Goal: Information Seeking & Learning: Learn about a topic

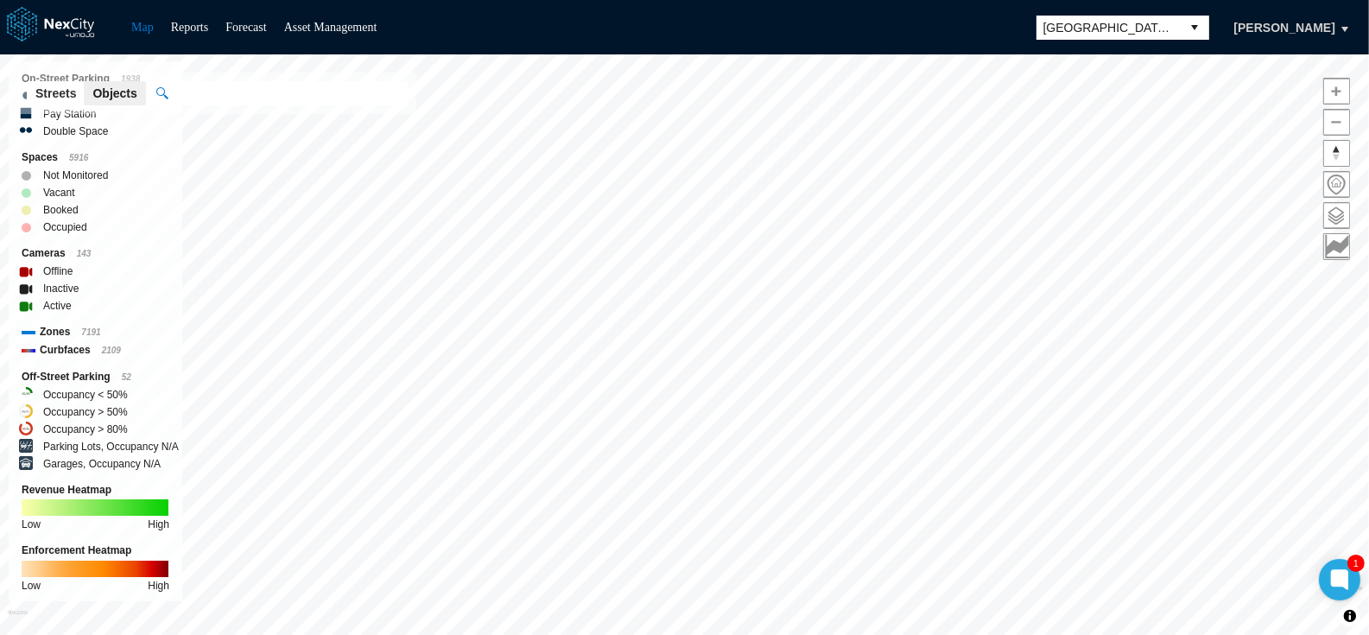
click at [41, 455] on div "Garages, Occupancy N/A" at bounding box center [96, 463] width 148 height 17
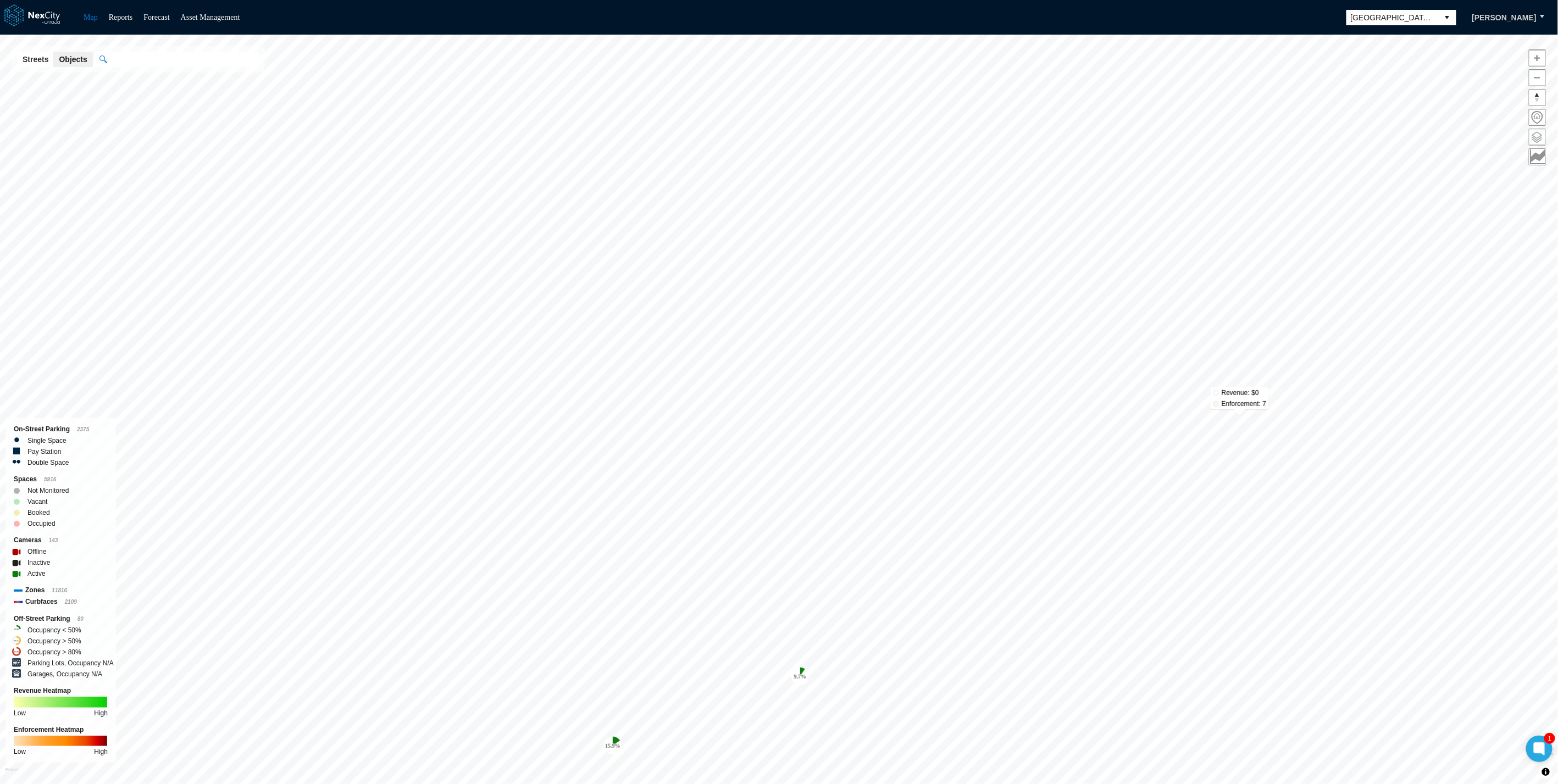
click at [1536, 136] on span at bounding box center [1537, 137] width 16 height 16
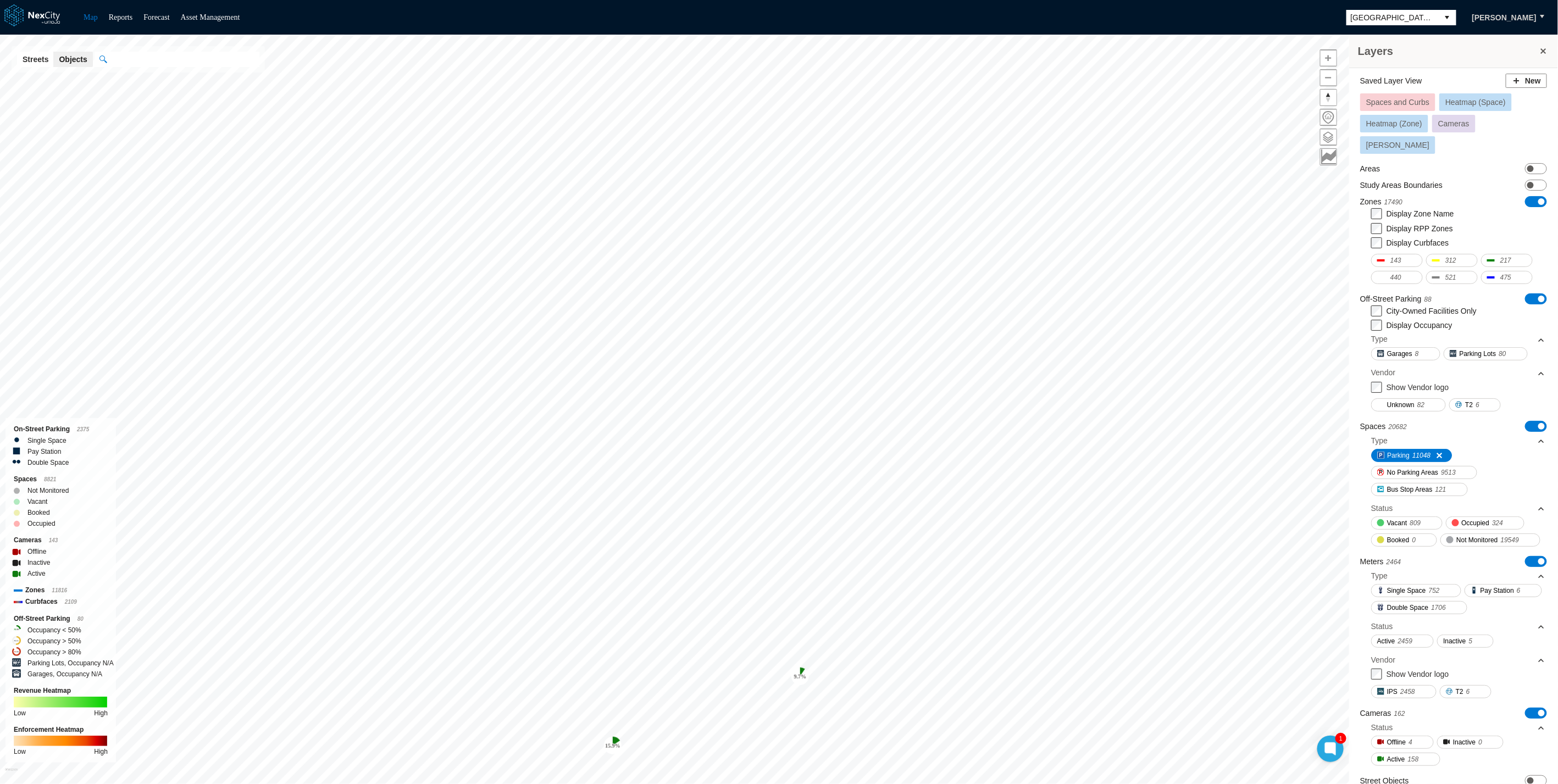
click at [1420, 100] on span "Spaces and Curbs" at bounding box center [1398, 102] width 63 height 9
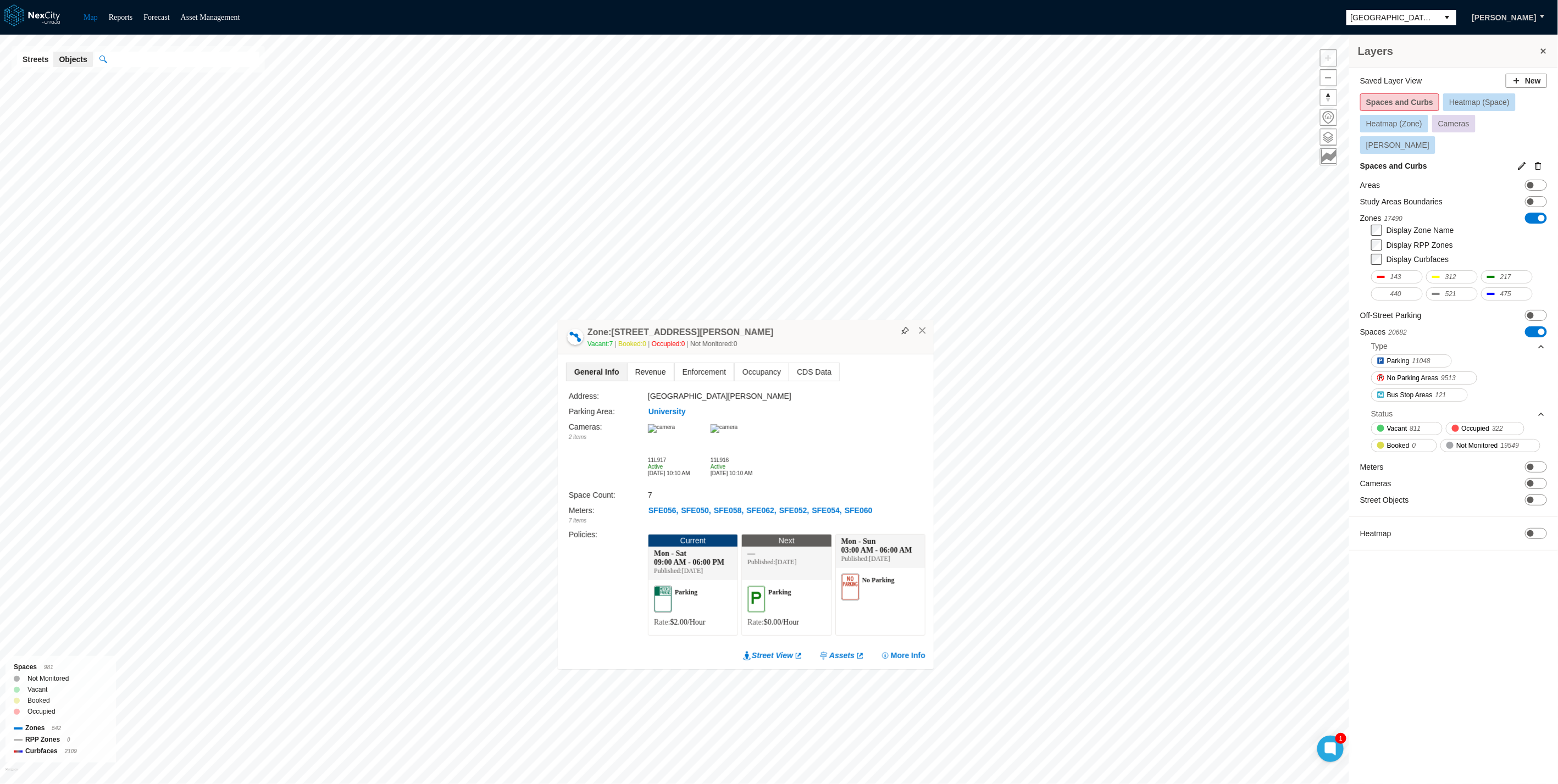
click at [653, 369] on span "Revenue" at bounding box center [651, 372] width 46 height 18
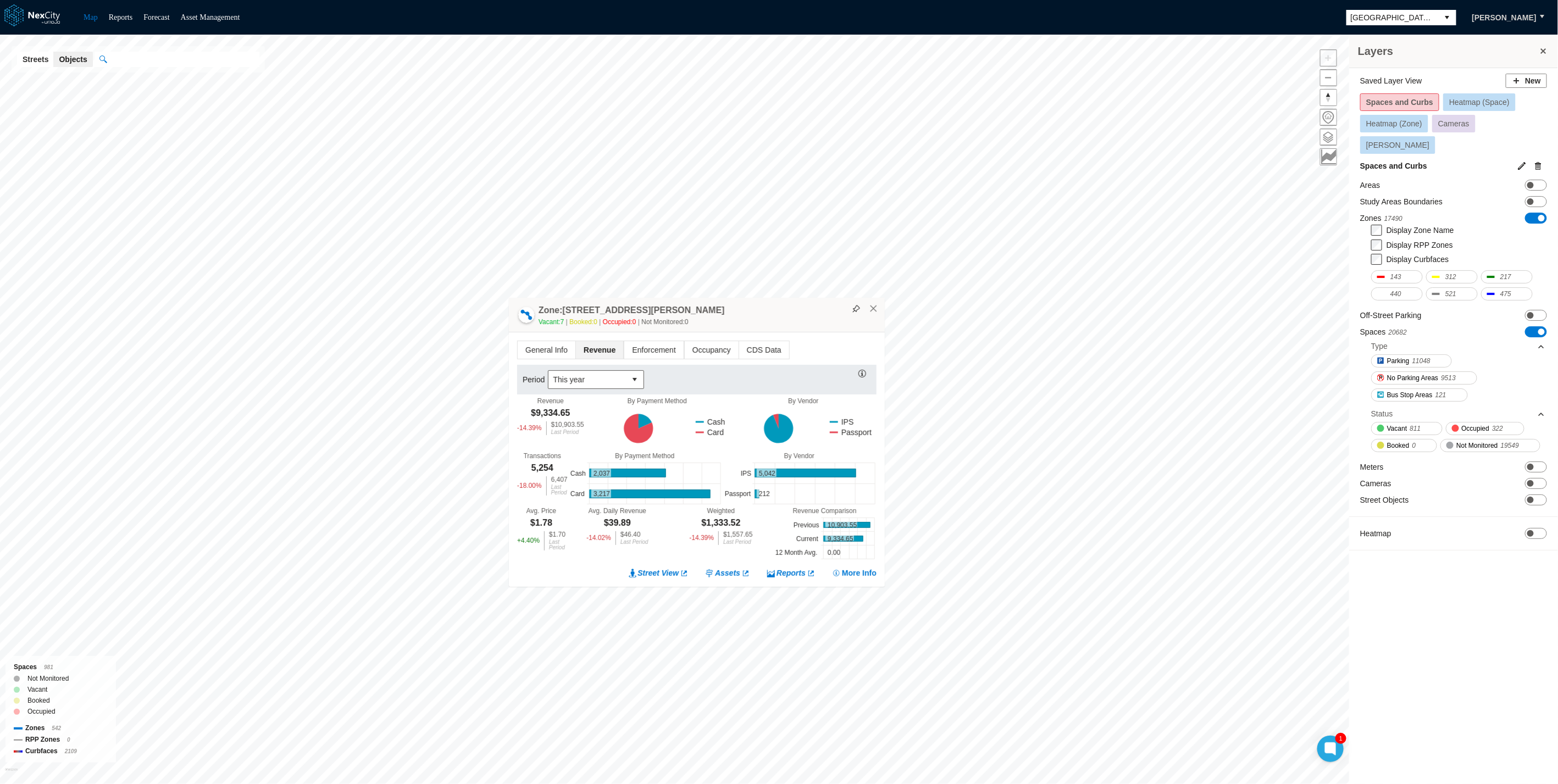
click at [689, 266] on div "Layers Saved Layer View New Spaces and Curbs Heatmap (Space) Heatmap (Zone) Cam…" at bounding box center [779, 409] width 1558 height 749
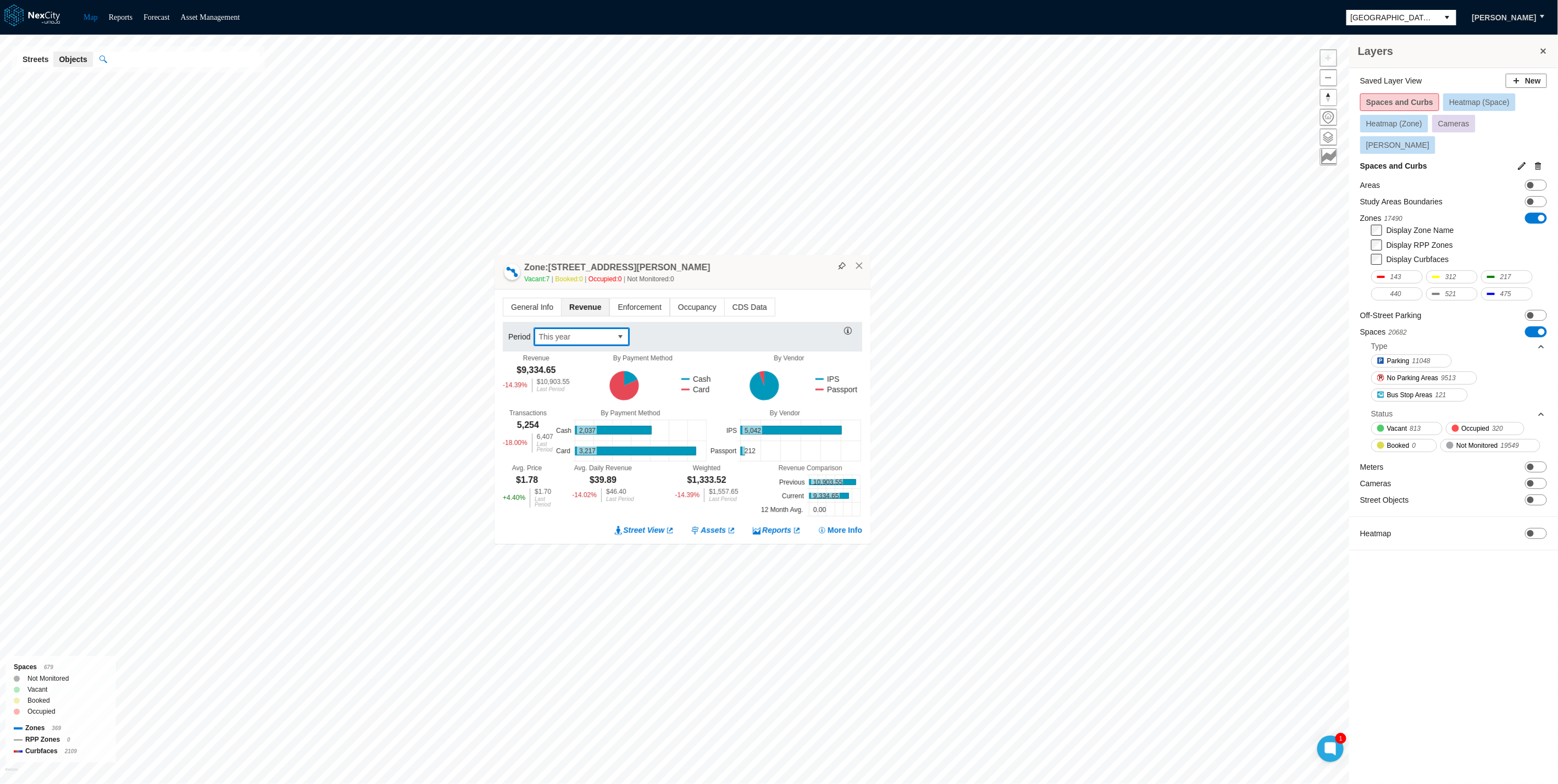
click at [564, 333] on span "This year" at bounding box center [573, 336] width 69 height 11
click at [572, 406] on span "Last month" at bounding box center [557, 409] width 38 height 11
click at [637, 305] on span "Enforcement" at bounding box center [639, 307] width 59 height 18
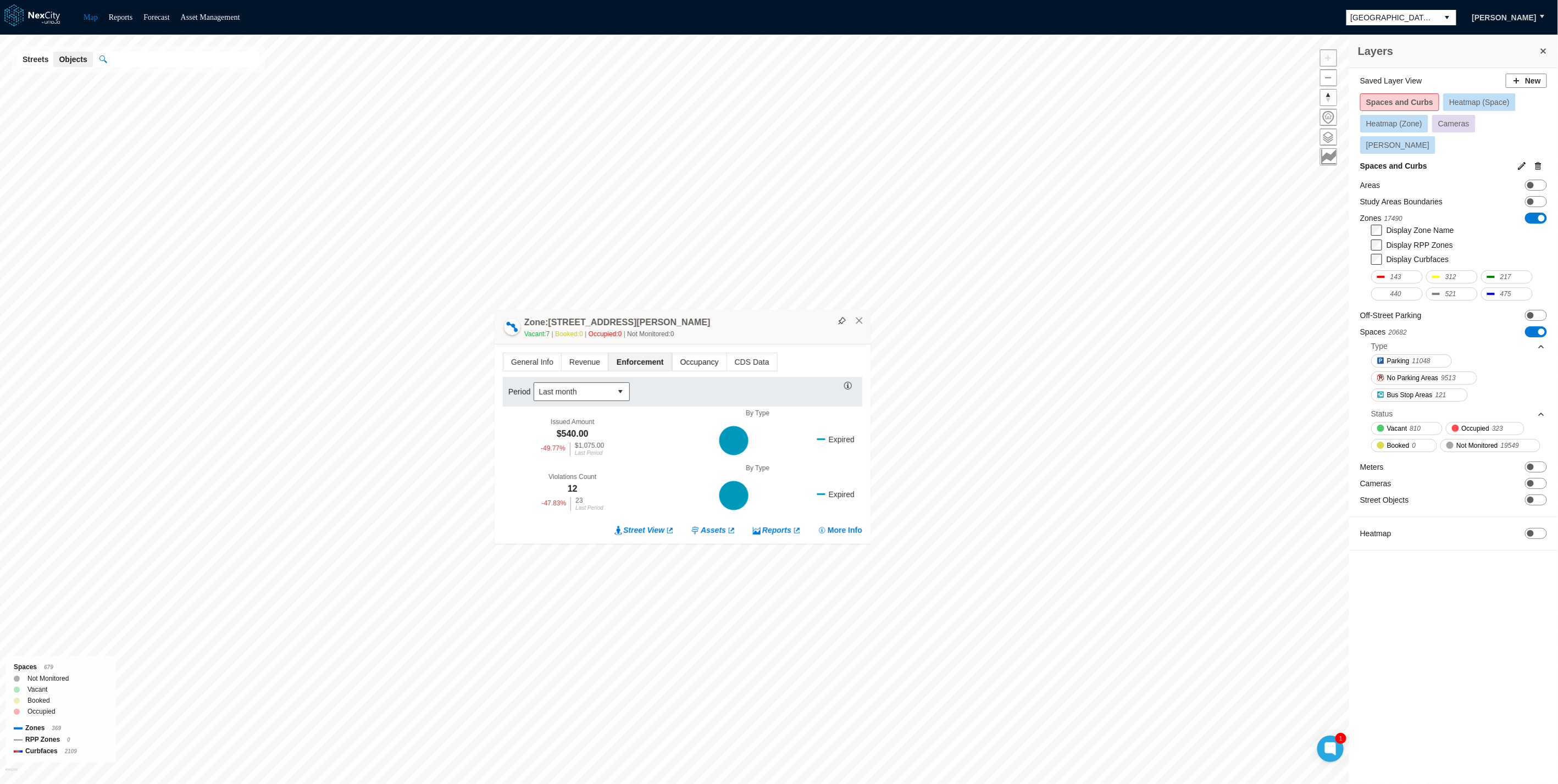
click at [685, 362] on span "Occupancy" at bounding box center [699, 362] width 54 height 18
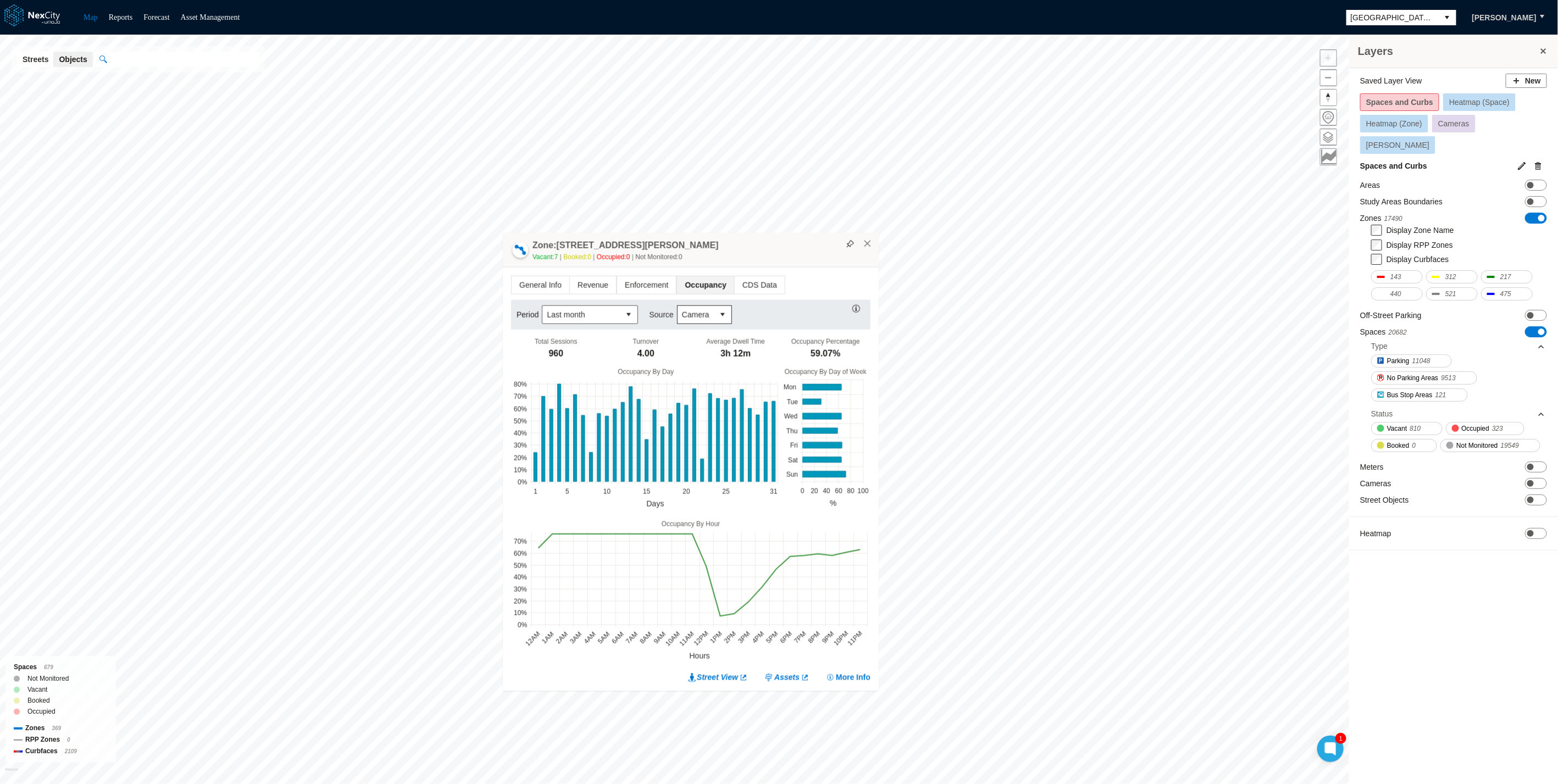
click at [719, 310] on button "select" at bounding box center [723, 315] width 18 height 18
click at [695, 349] on span "Transactional" at bounding box center [703, 352] width 46 height 11
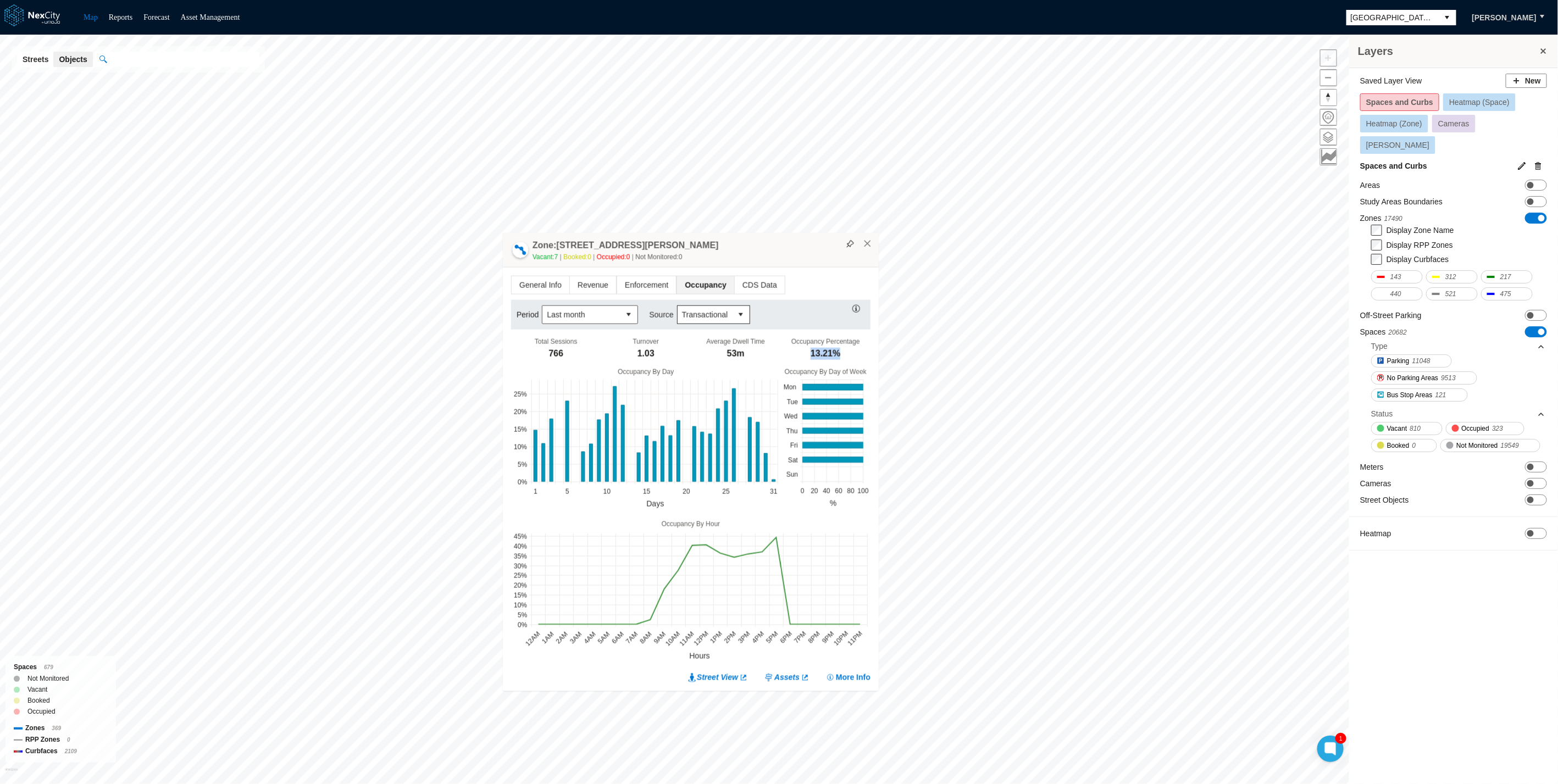
drag, startPoint x: 835, startPoint y: 352, endPoint x: 809, endPoint y: 352, distance: 26.0
click at [809, 352] on div "Occupancy Percentage 13.21%" at bounding box center [826, 350] width 90 height 24
click at [697, 316] on span "Transactional" at bounding box center [705, 314] width 46 height 11
click at [728, 326] on li "Camera" at bounding box center [711, 333] width 71 height 20
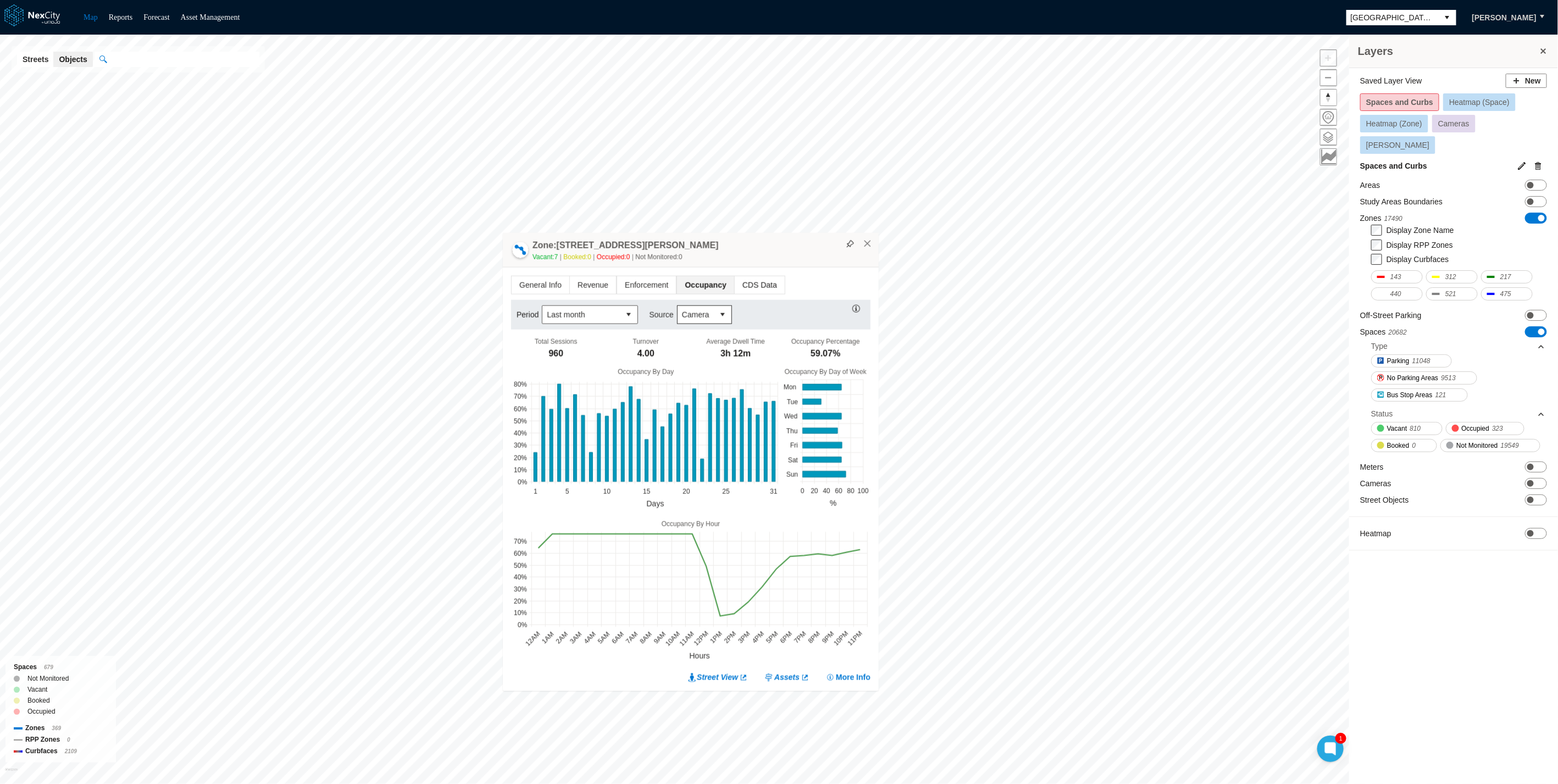
click at [749, 284] on span "CDS Data" at bounding box center [760, 285] width 50 height 18
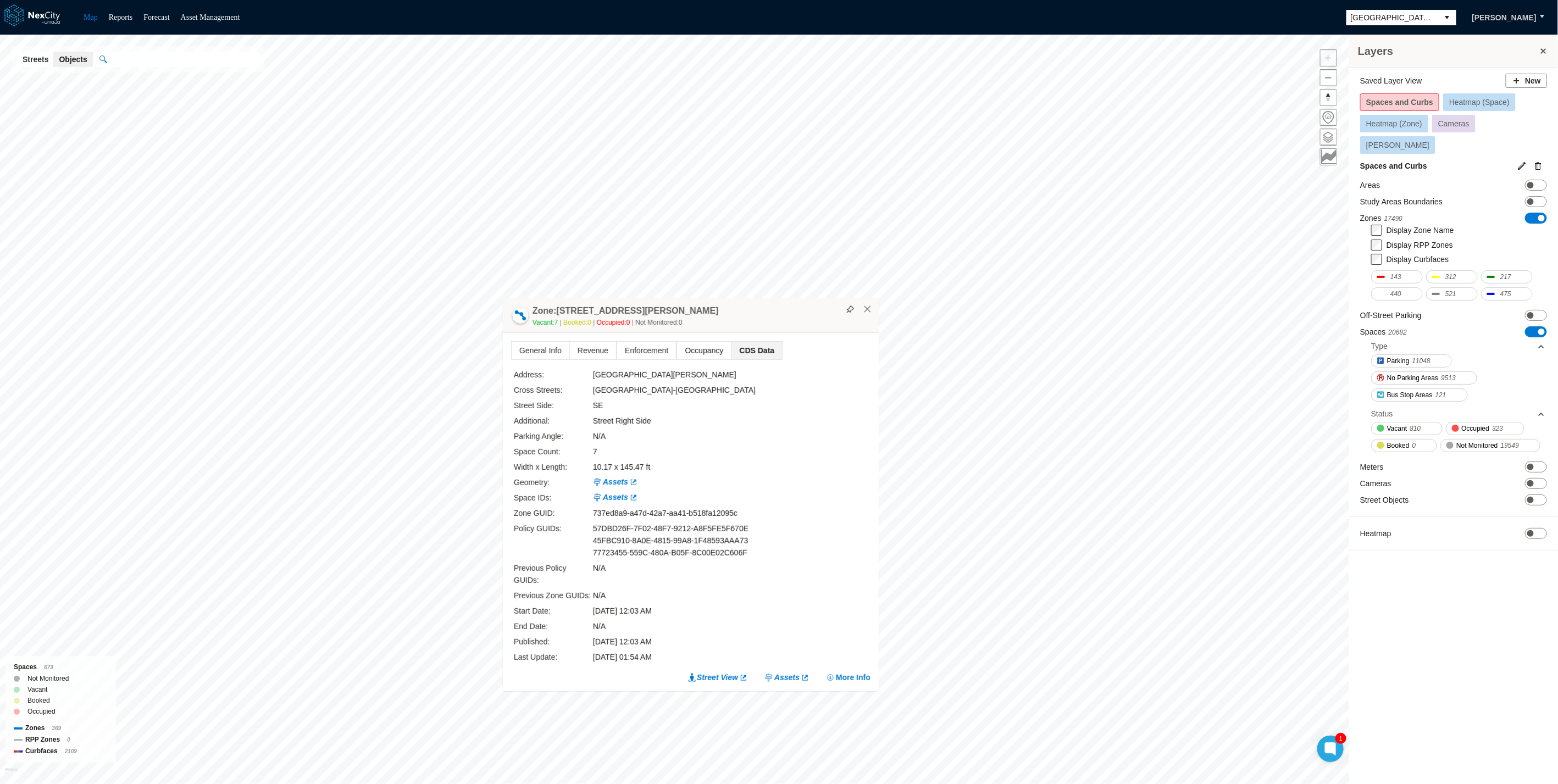
click at [705, 359] on span "Occupancy" at bounding box center [704, 350] width 54 height 18
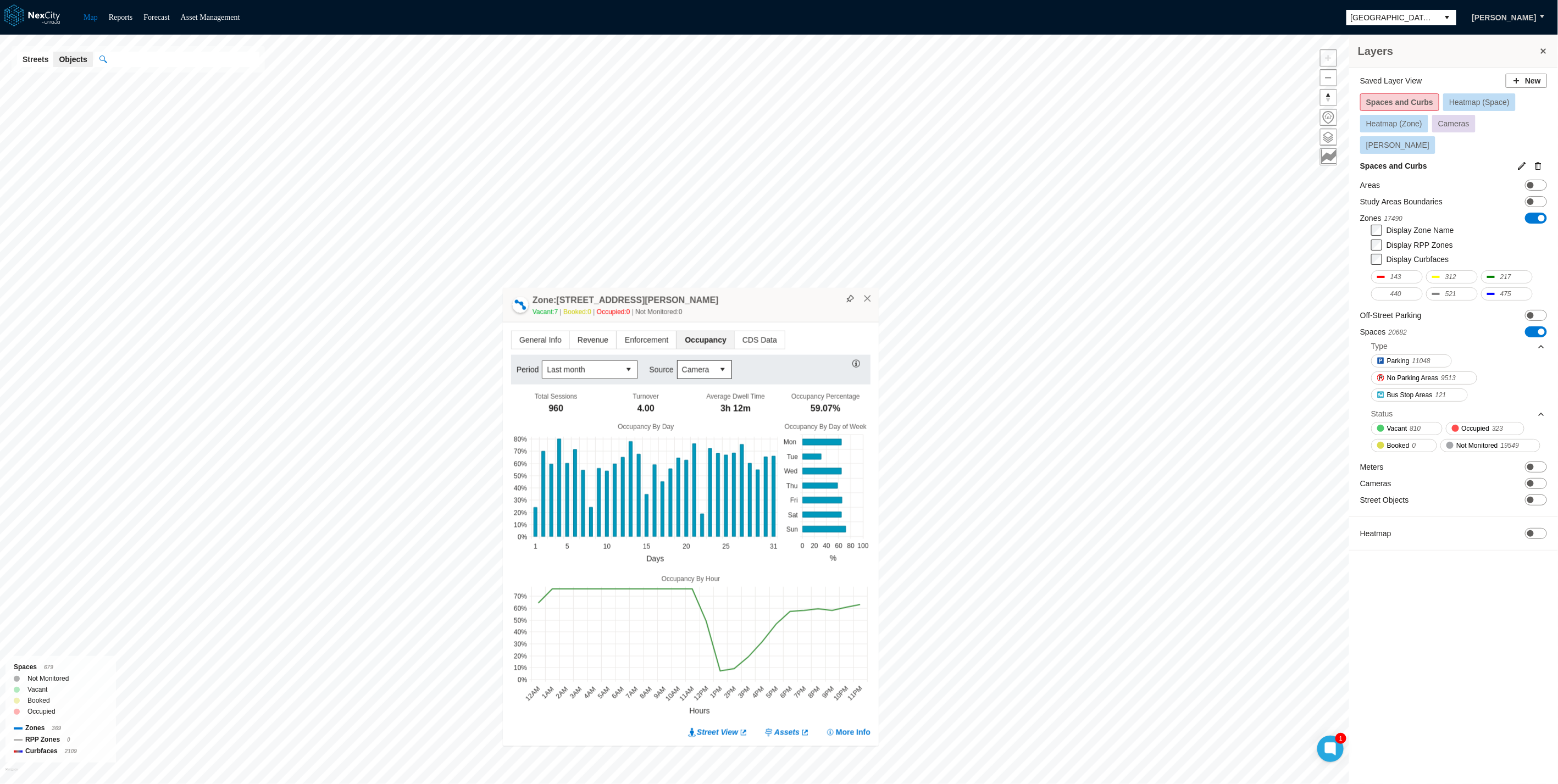
click at [583, 337] on span "Revenue" at bounding box center [593, 340] width 46 height 18
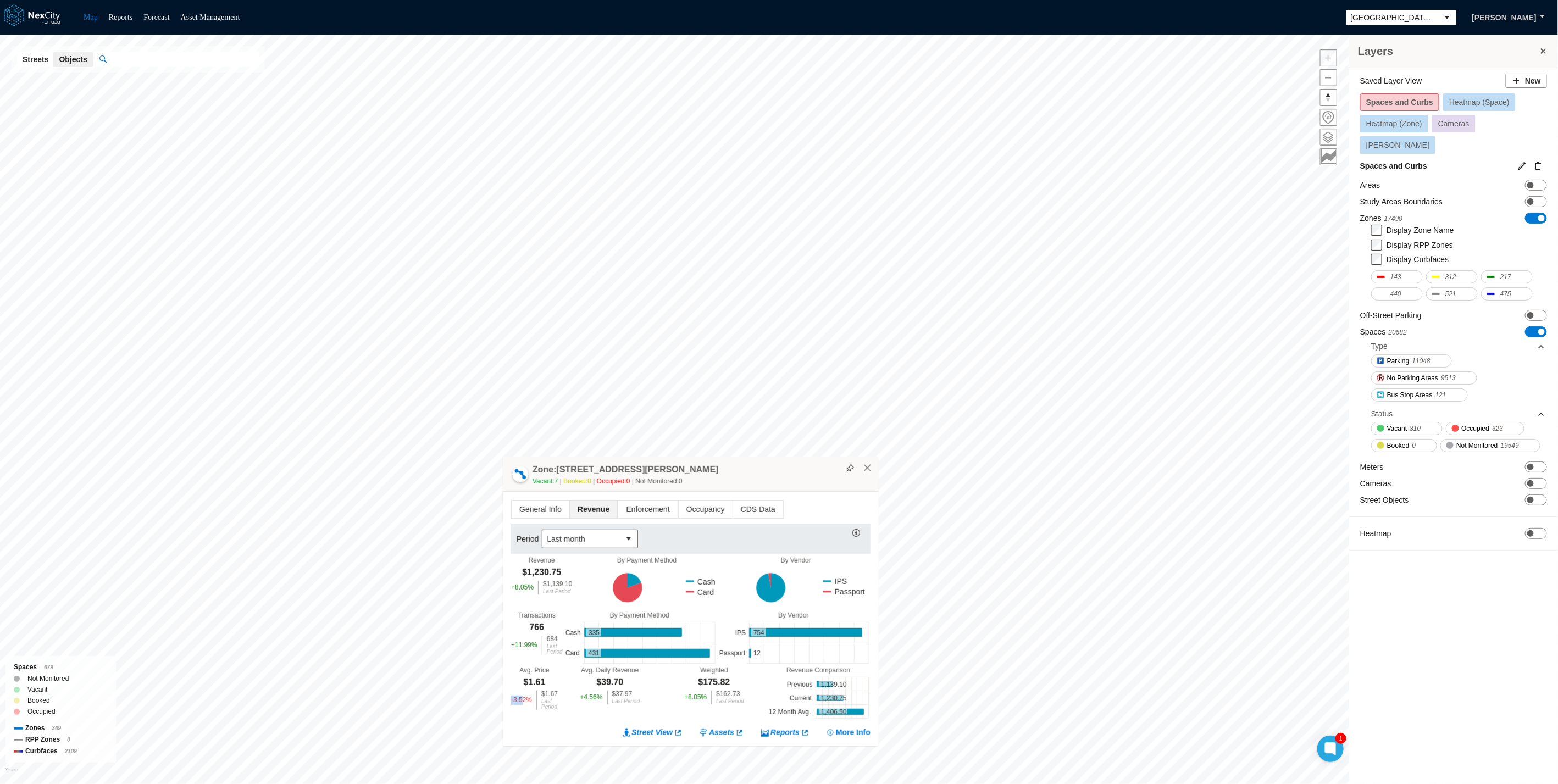
drag, startPoint x: 523, startPoint y: 688, endPoint x: 550, endPoint y: 682, distance: 27.7
click at [550, 682] on div "Avg. Price $1.61 -3.52 % $1.67 Last Period" at bounding box center [534, 688] width 46 height 43
click at [868, 470] on button "×" at bounding box center [868, 468] width 10 height 10
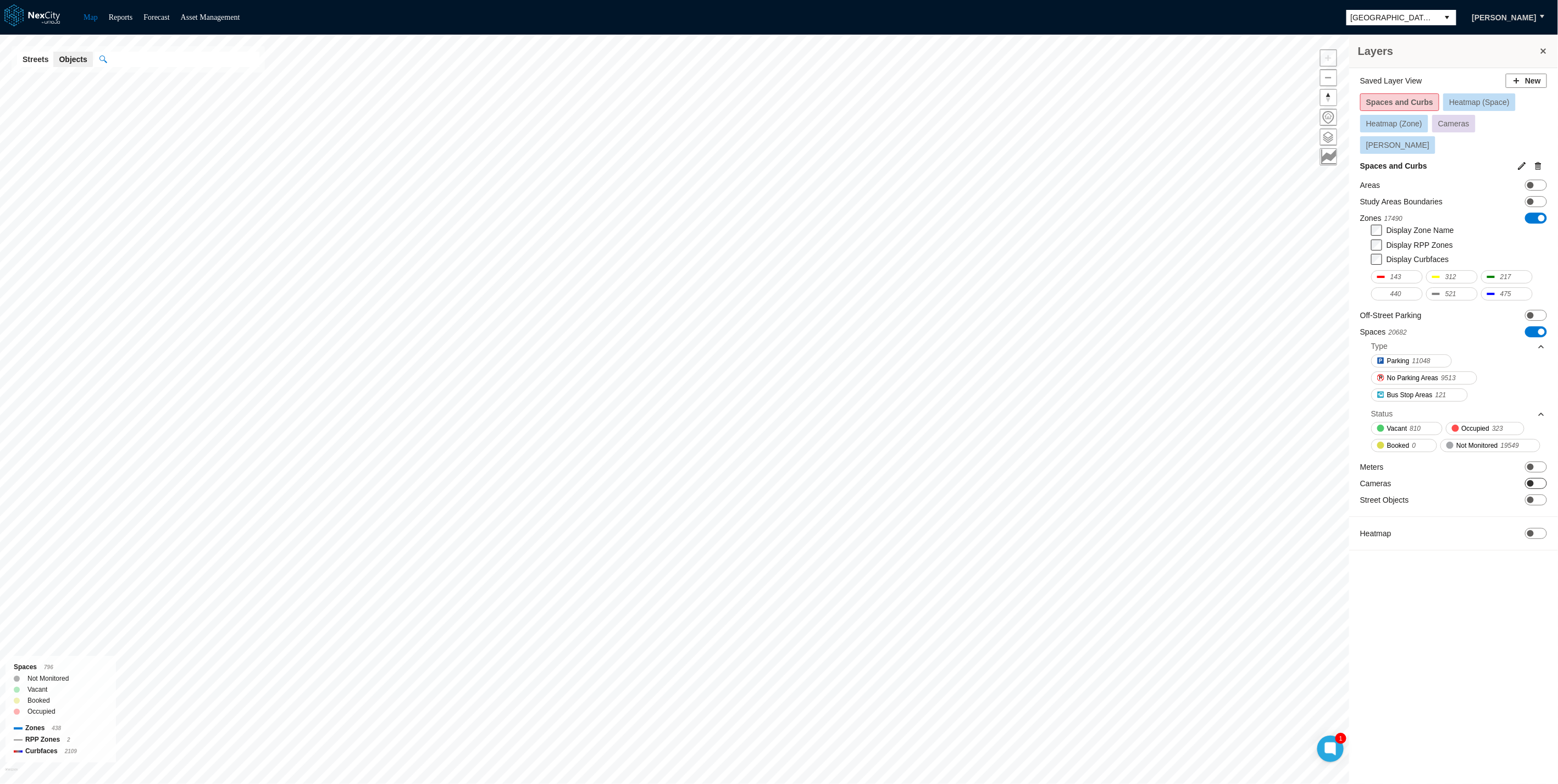
click at [1531, 480] on span at bounding box center [1531, 483] width 6 height 6
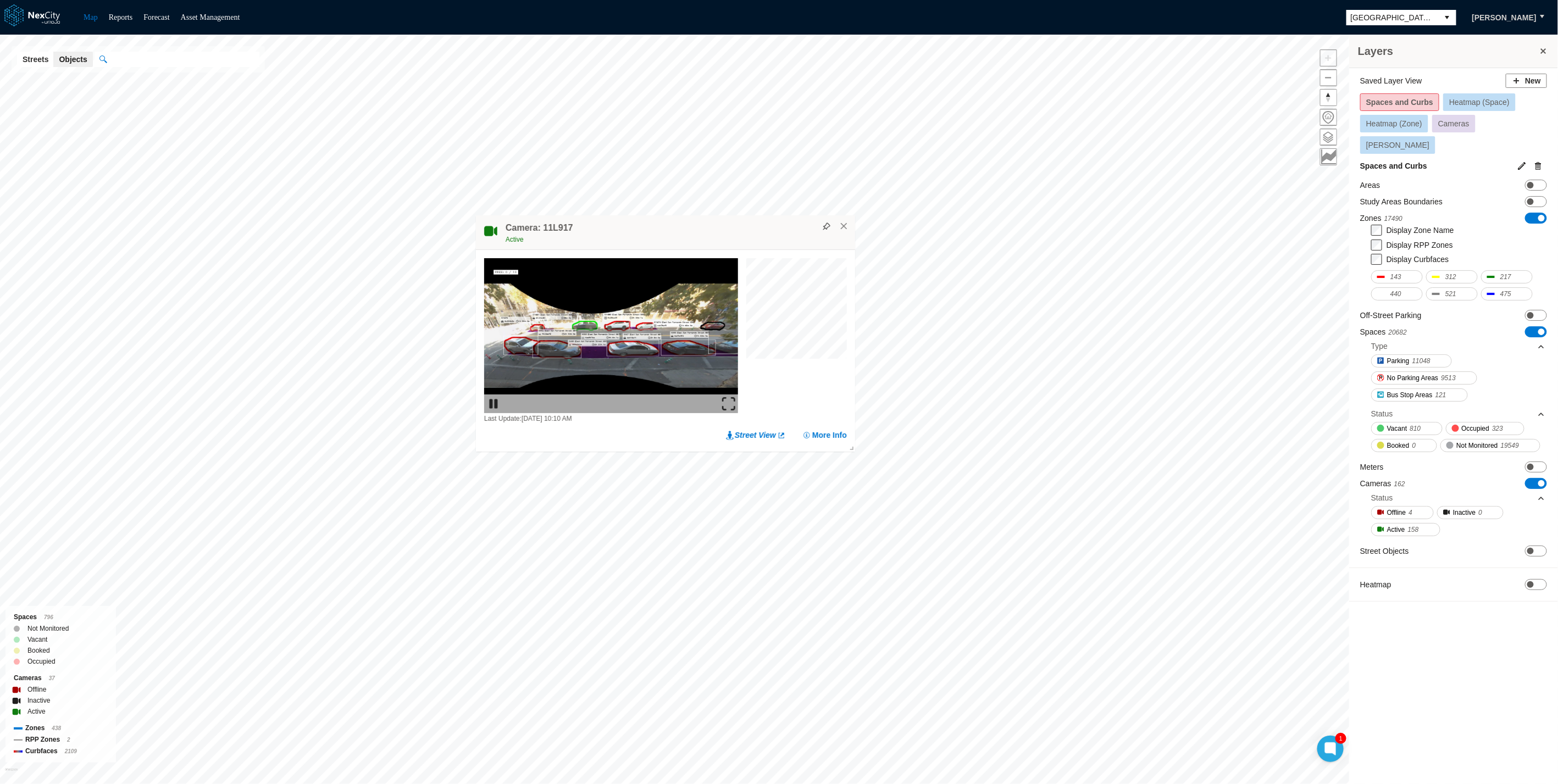
click at [727, 403] on img at bounding box center [728, 404] width 13 height 13
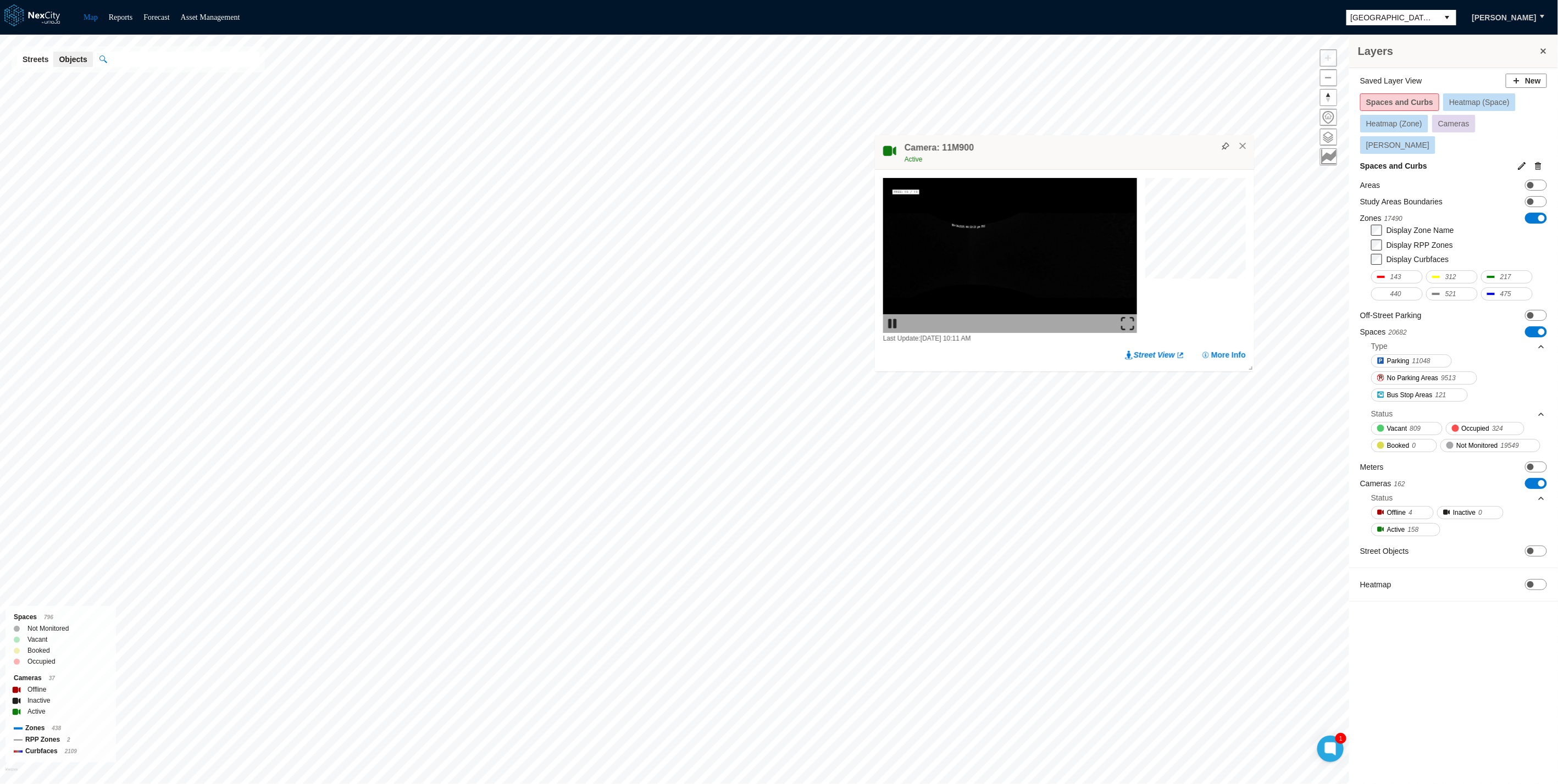
click at [1133, 319] on img at bounding box center [1127, 324] width 13 height 13
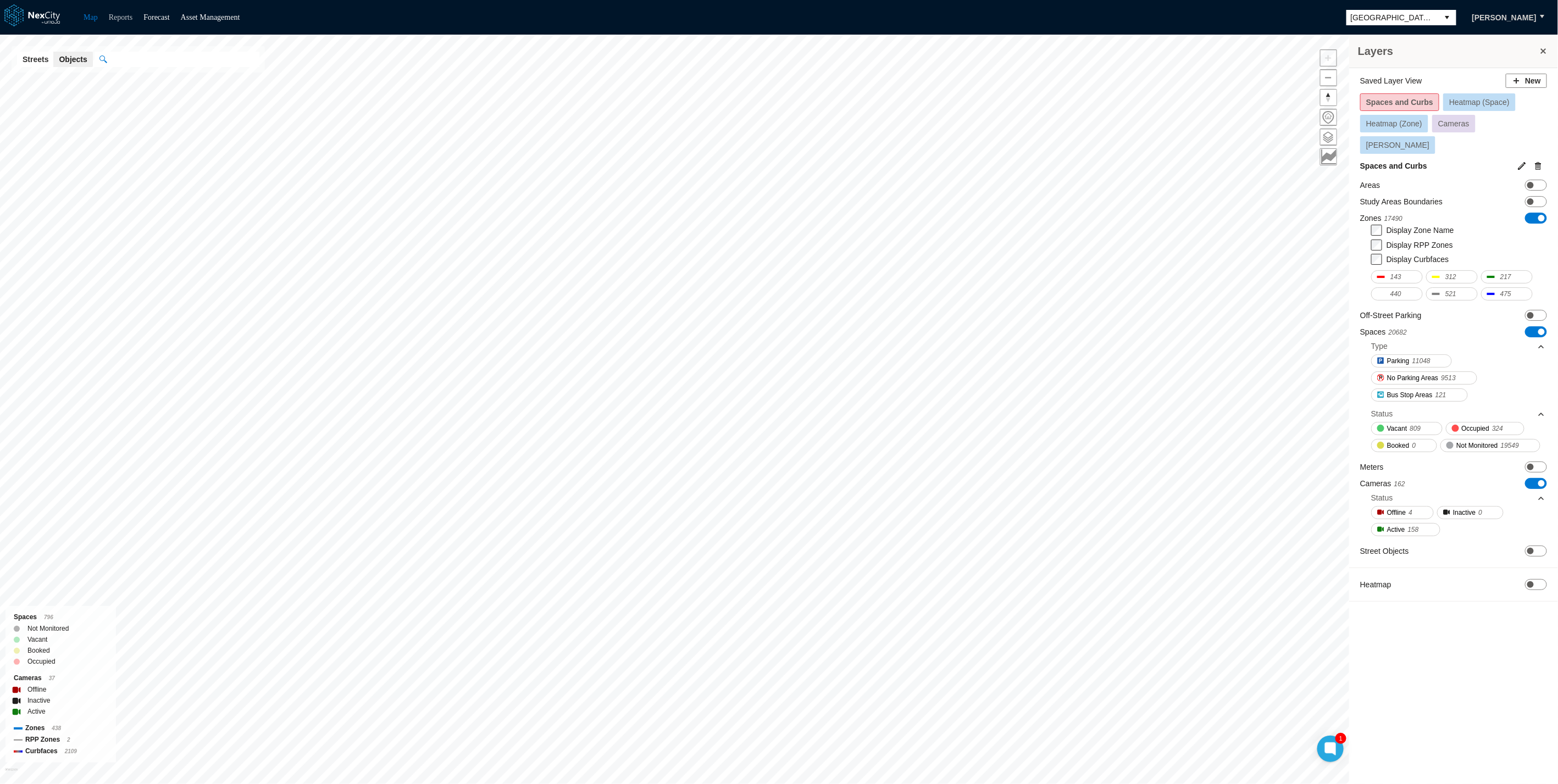
click at [115, 14] on link "Reports" at bounding box center [121, 17] width 24 height 8
click at [1531, 198] on span at bounding box center [1531, 202] width 6 height 6
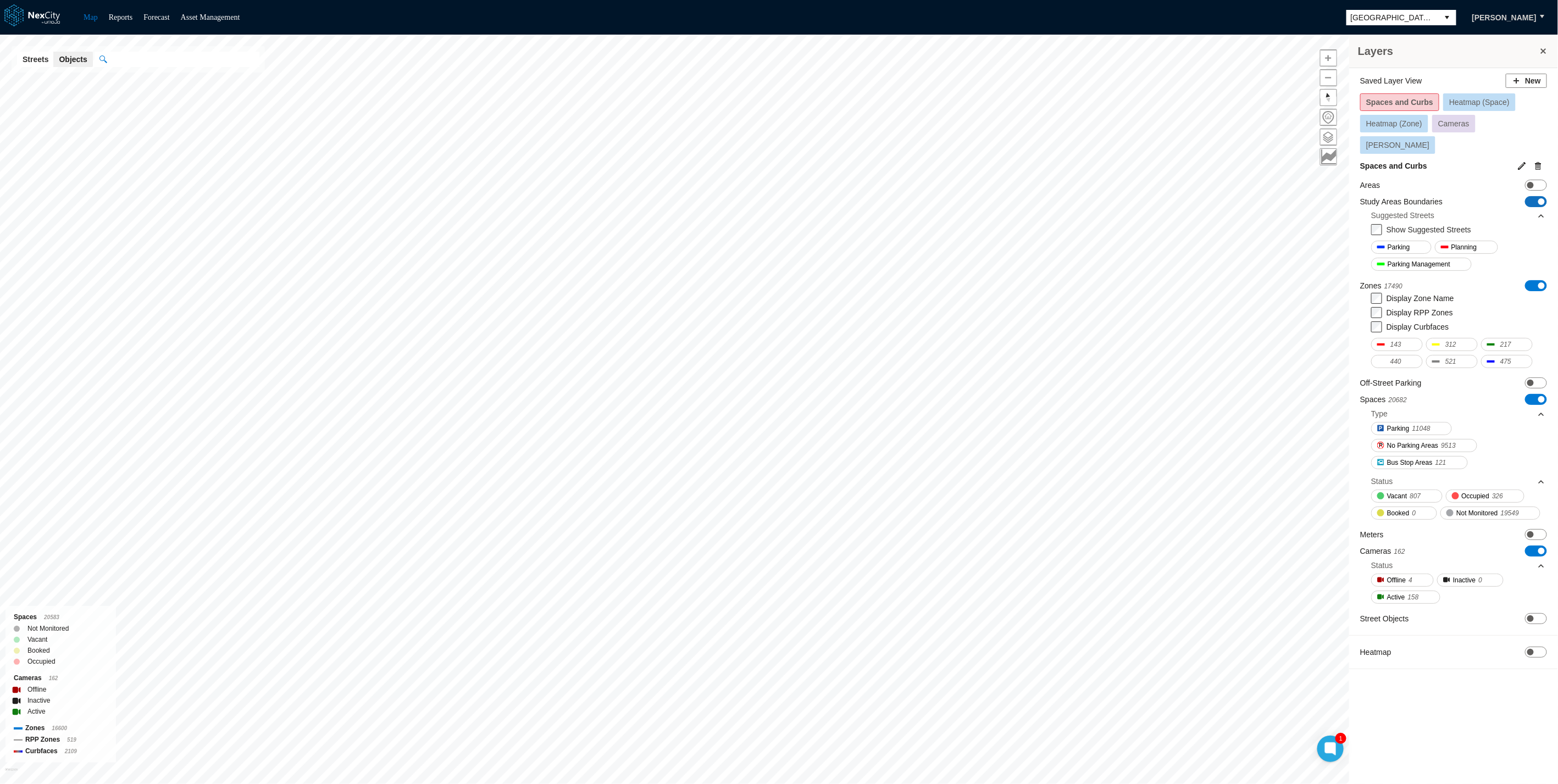
click at [1531, 196] on span "ON OFF" at bounding box center [1536, 201] width 22 height 11
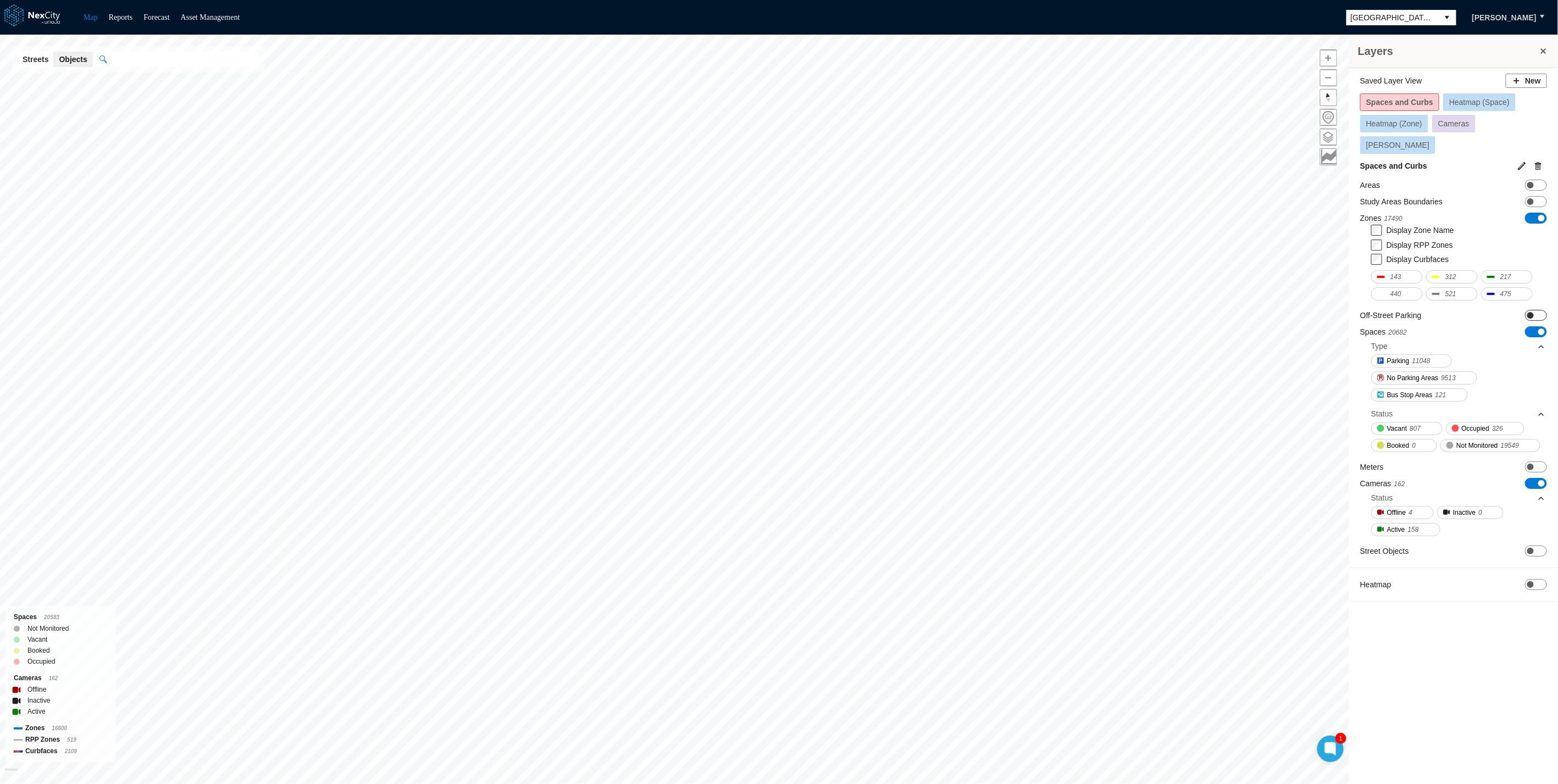
click at [1537, 310] on span "ON OFF" at bounding box center [1536, 315] width 22 height 11
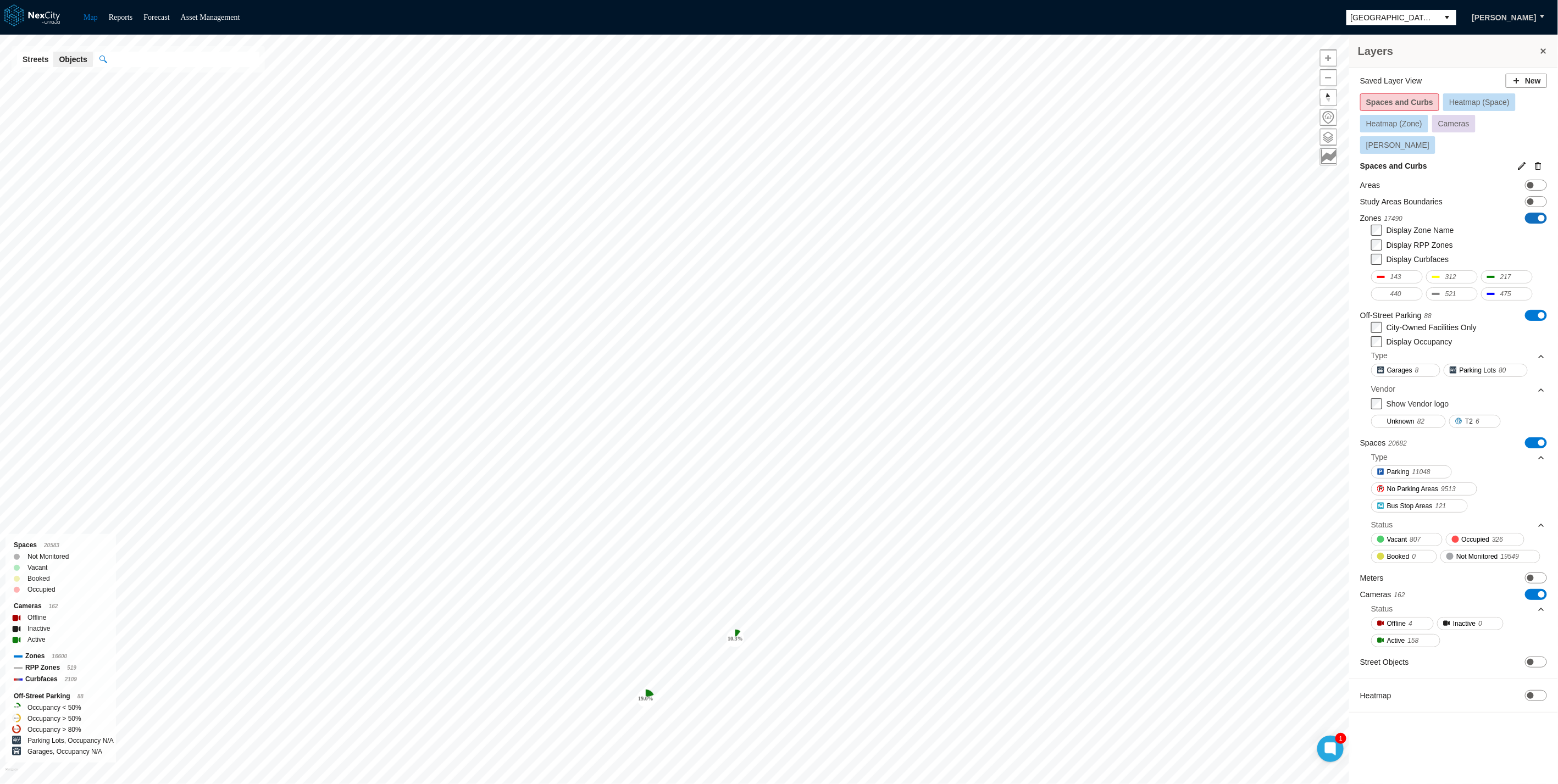
click at [1538, 212] on span "ON OFF" at bounding box center [1536, 217] width 22 height 11
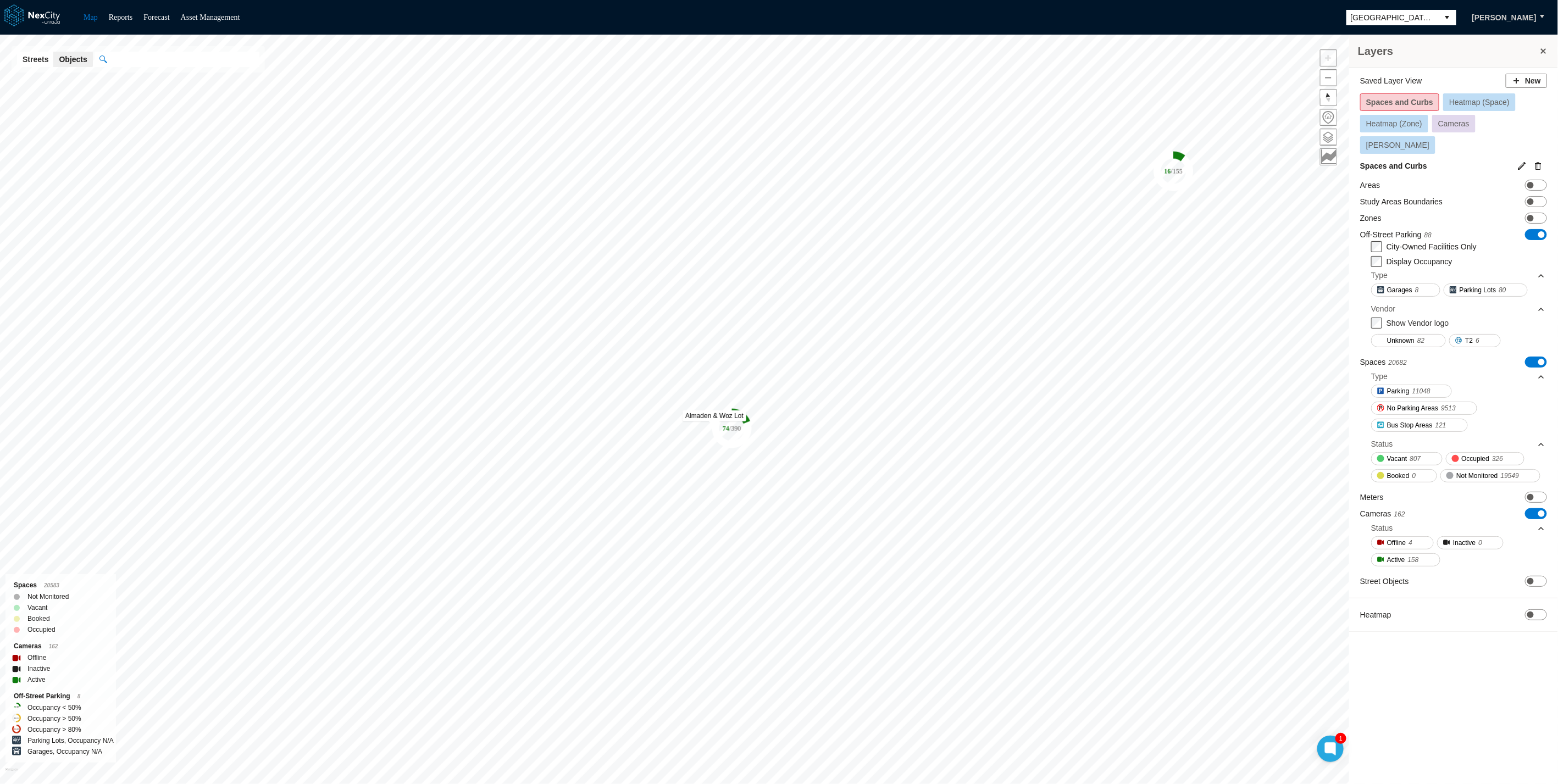
drag, startPoint x: 961, startPoint y: 434, endPoint x: 717, endPoint y: 416, distance: 244.7
click at [717, 416] on icon "Map marker" at bounding box center [732, 429] width 39 height 39
click at [725, 414] on tspan "/ 390" at bounding box center [727, 416] width 11 height 8
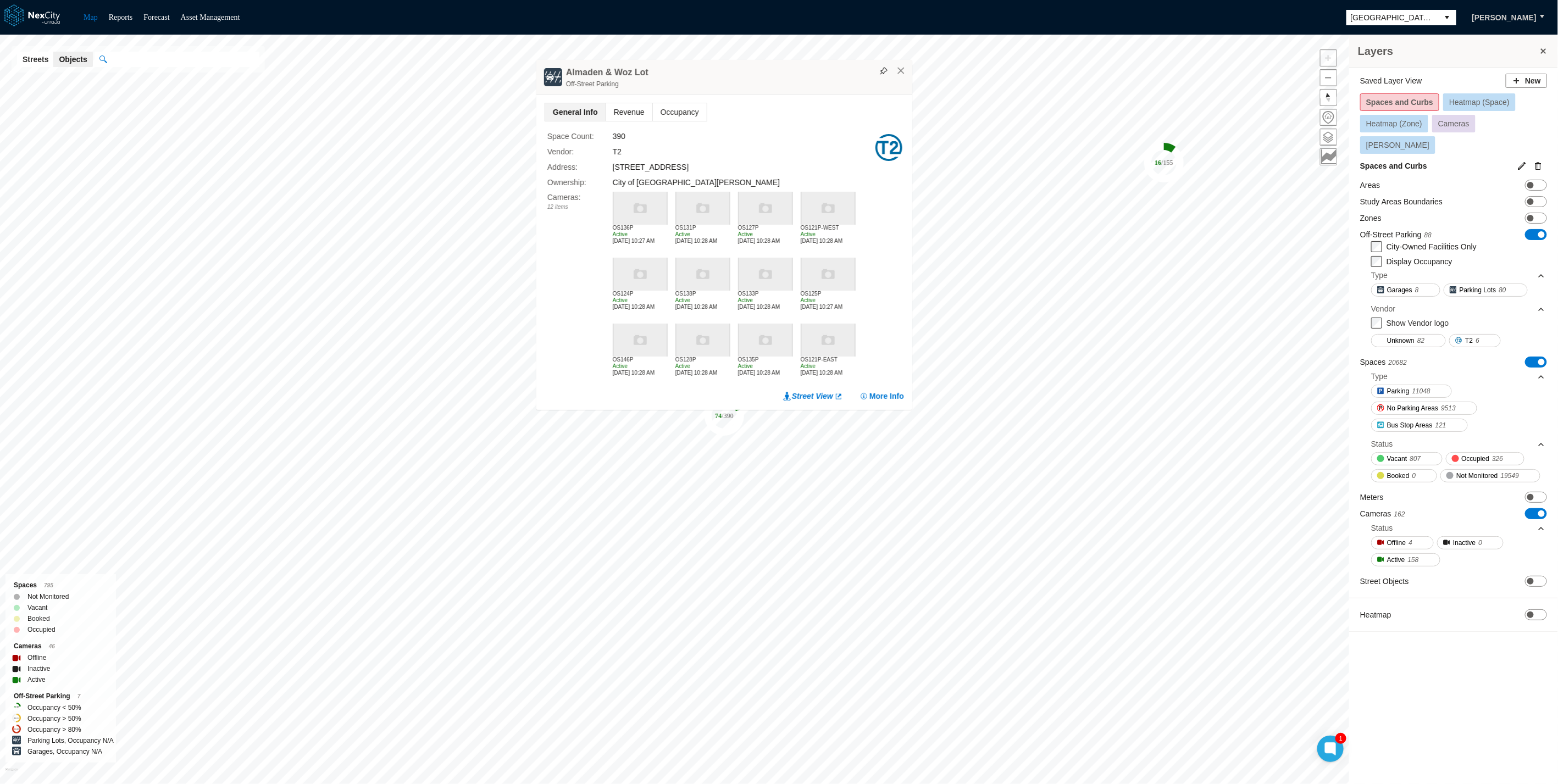
click at [621, 114] on span "Revenue" at bounding box center [629, 112] width 46 height 18
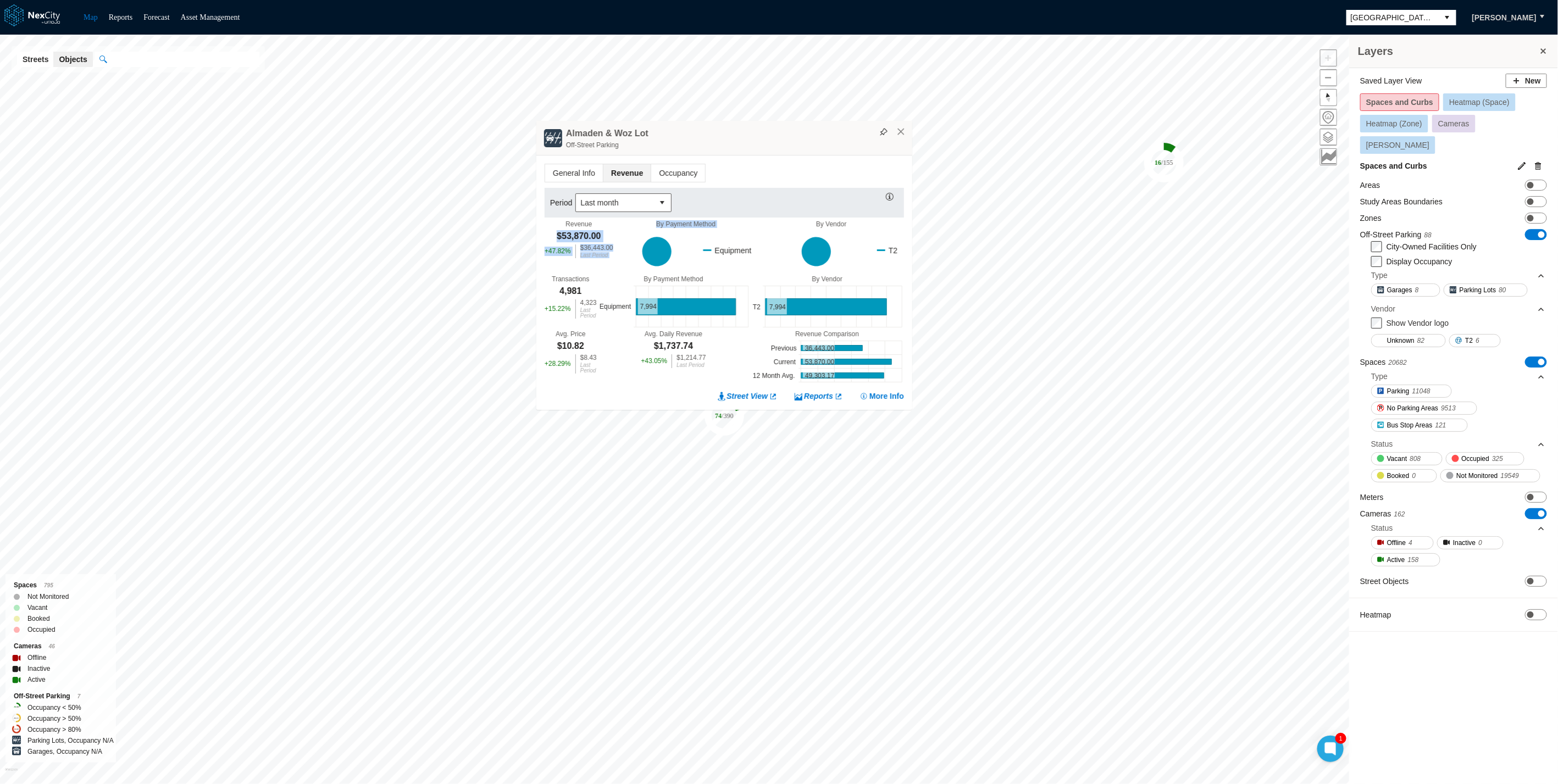
drag, startPoint x: 552, startPoint y: 237, endPoint x: 616, endPoint y: 233, distance: 64.1
click at [616, 233] on div "Revenue $53,870.00 + 47.82 % $36,443.00 Last Period By Payment Method Equipment…" at bounding box center [724, 247] width 359 height 55
click at [594, 233] on div "$53,870.00" at bounding box center [578, 236] width 44 height 12
drag, startPoint x: 555, startPoint y: 232, endPoint x: 609, endPoint y: 226, distance: 54.3
click at [608, 227] on div "Revenue $53,870.00 + 47.82 % $36,443.00 Last Period" at bounding box center [579, 239] width 69 height 38
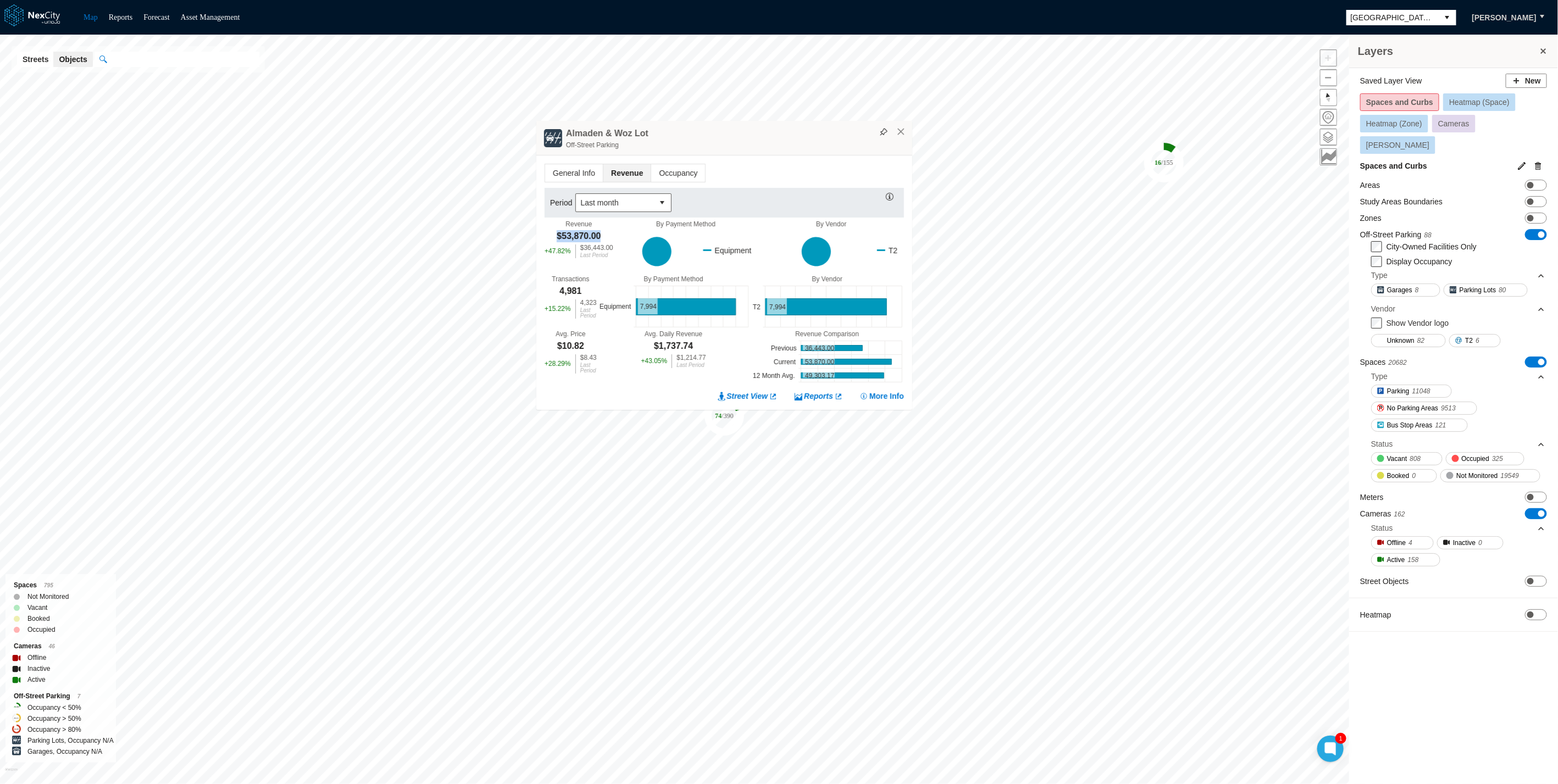
click at [609, 226] on div "Revenue $53,870.00 + 47.82 % $36,443.00 Last Period" at bounding box center [579, 239] width 69 height 38
click at [655, 164] on span "Occupancy" at bounding box center [678, 173] width 54 height 18
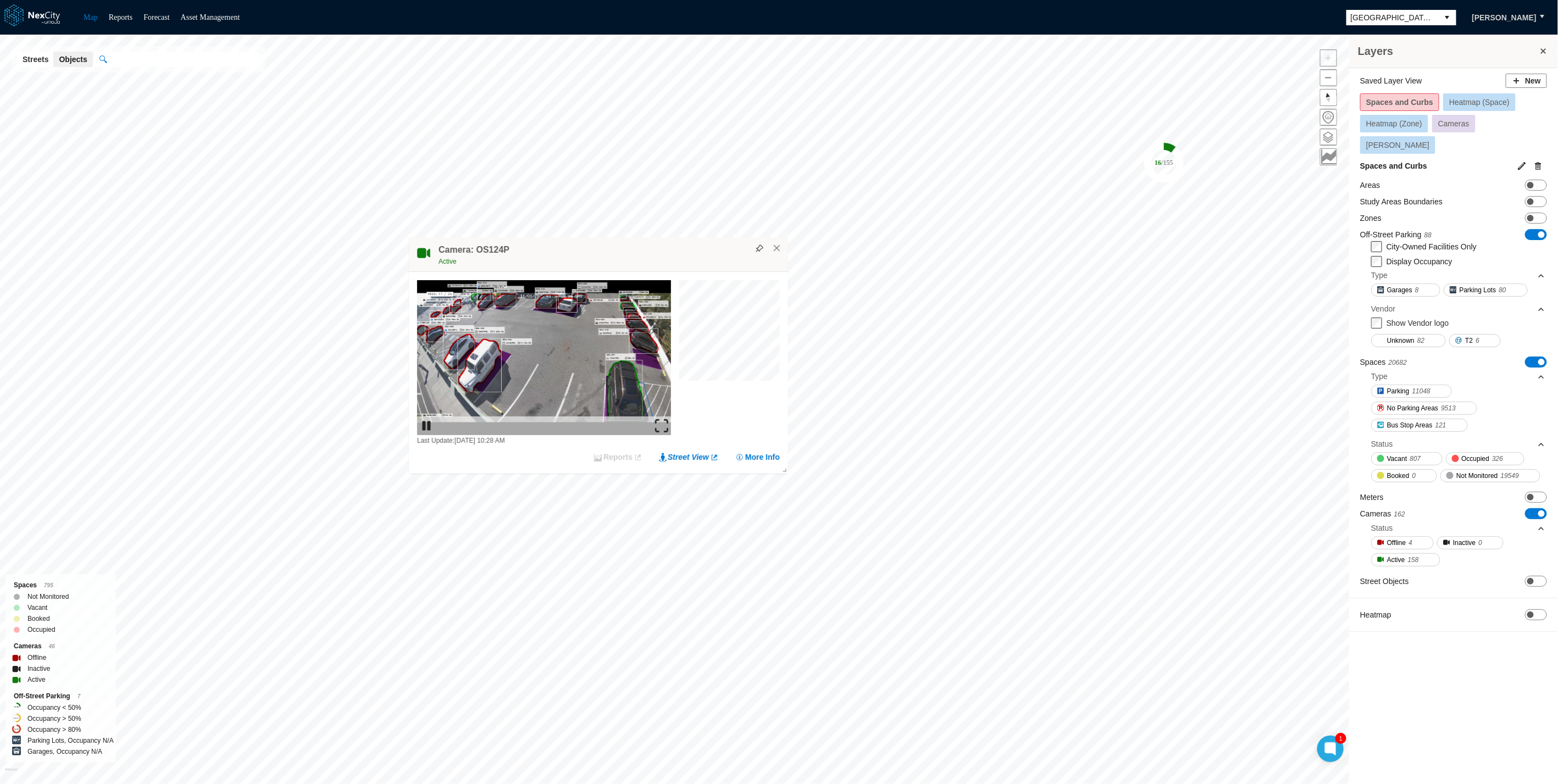
click at [667, 420] on img at bounding box center [662, 425] width 13 height 13
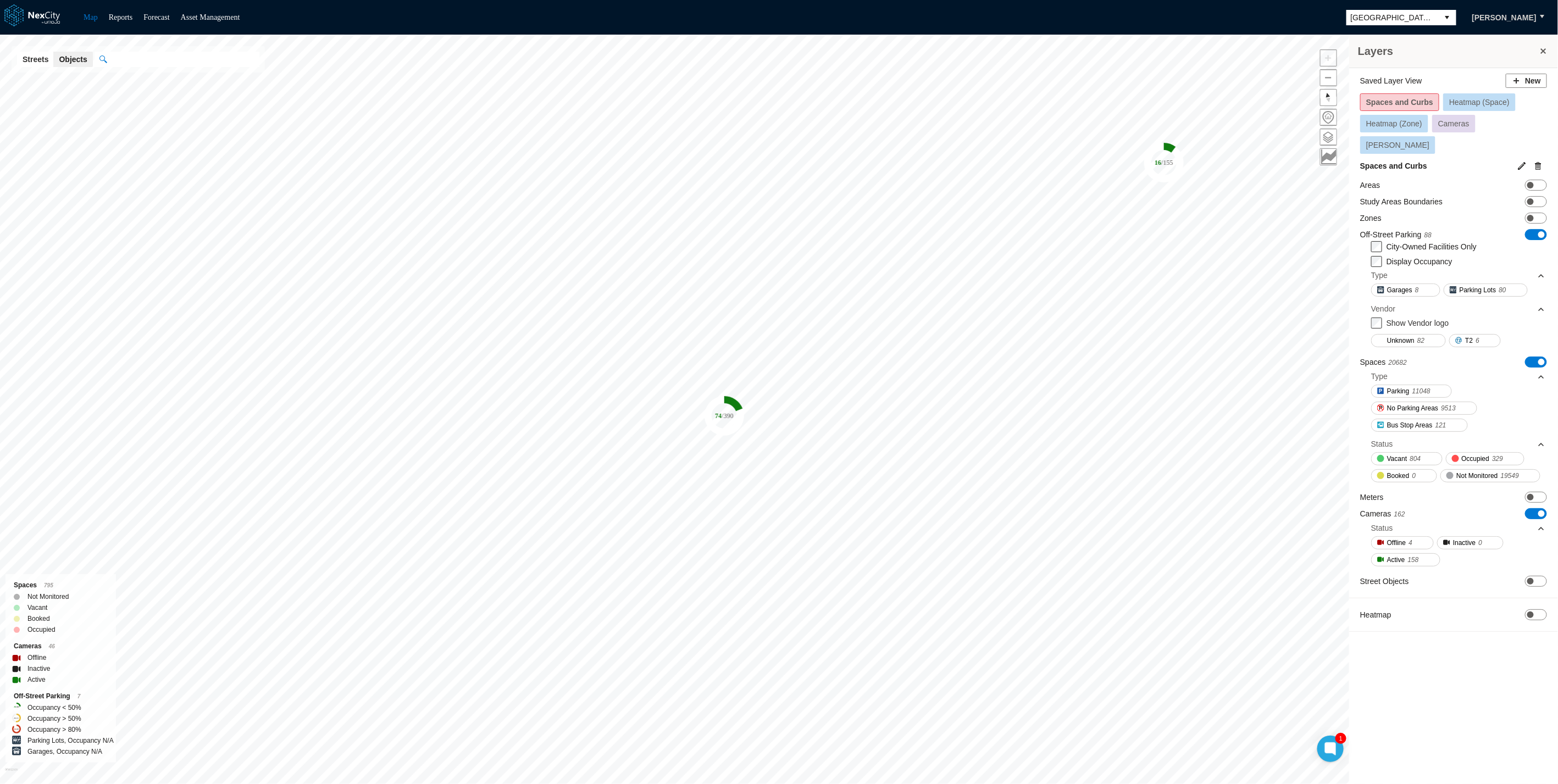
click at [1402, 18] on span "[GEOGRAPHIC_DATA][PERSON_NAME]" at bounding box center [1393, 17] width 83 height 11
click at [1379, 131] on span "[GEOGRAPHIC_DATA]" at bounding box center [1405, 136] width 80 height 11
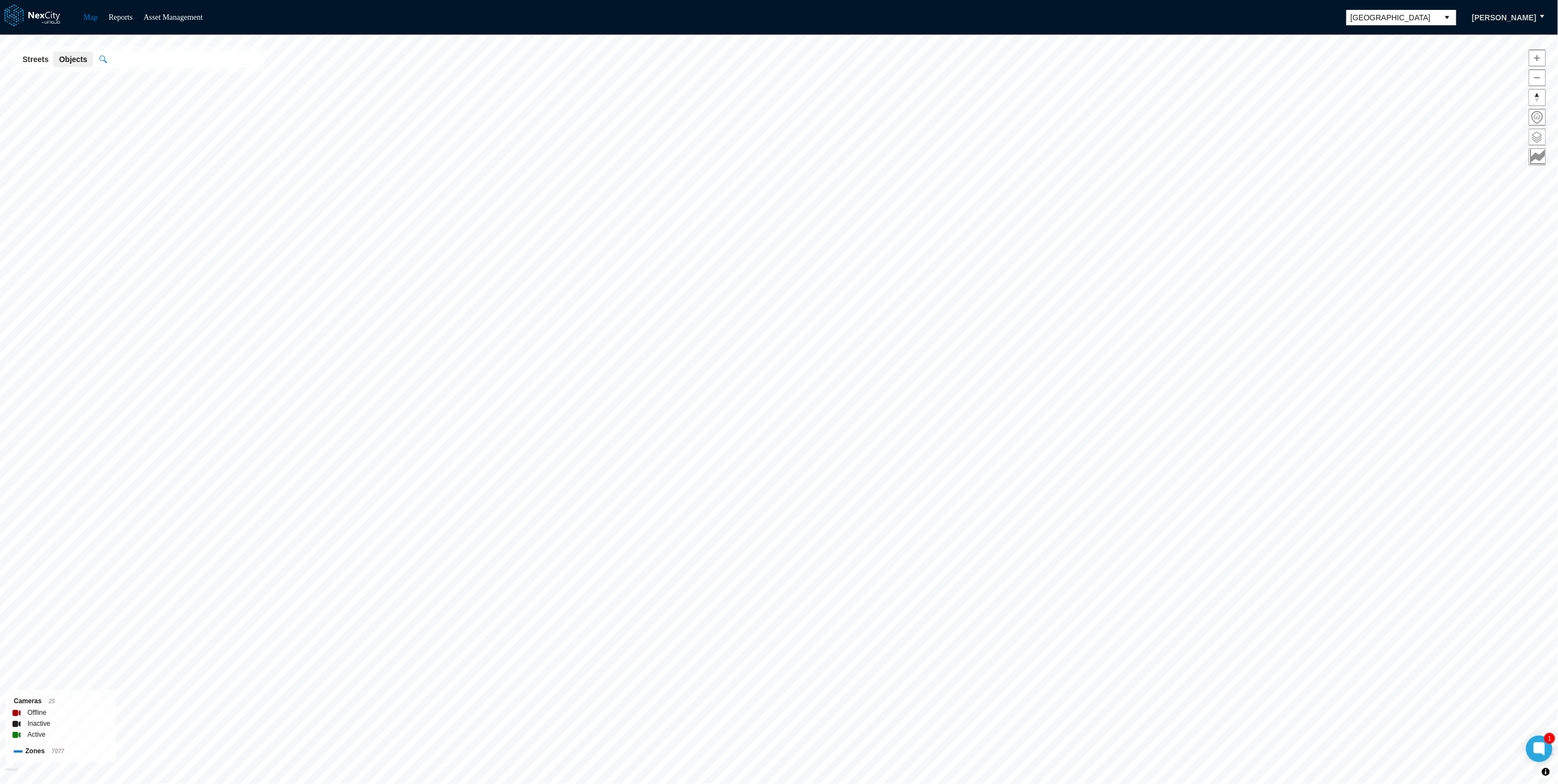
click at [1538, 139] on span at bounding box center [1537, 137] width 16 height 16
drag, startPoint x: 1531, startPoint y: 147, endPoint x: 1535, endPoint y: 113, distance: 34.2
click at [1534, 115] on div "Saved Layer View New Zones 7077 ON OFF Display Zone Name Display Zone Occupancy…" at bounding box center [1454, 164] width 209 height 192
click at [1534, 106] on span "ON OFF" at bounding box center [1536, 104] width 22 height 11
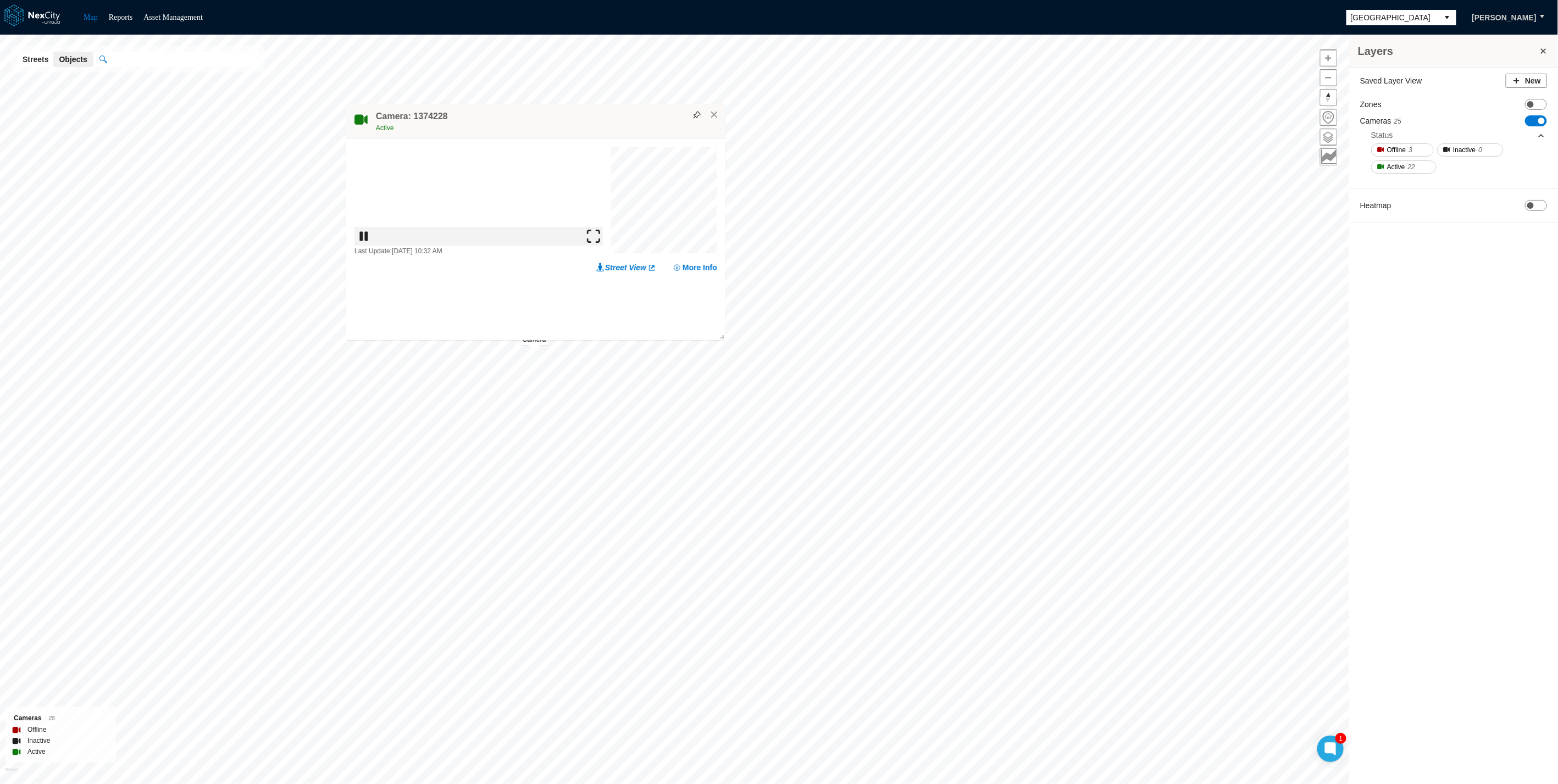
click at [595, 242] on img at bounding box center [594, 235] width 13 height 13
drag, startPoint x: 847, startPoint y: 408, endPoint x: 815, endPoint y: 413, distance: 32.4
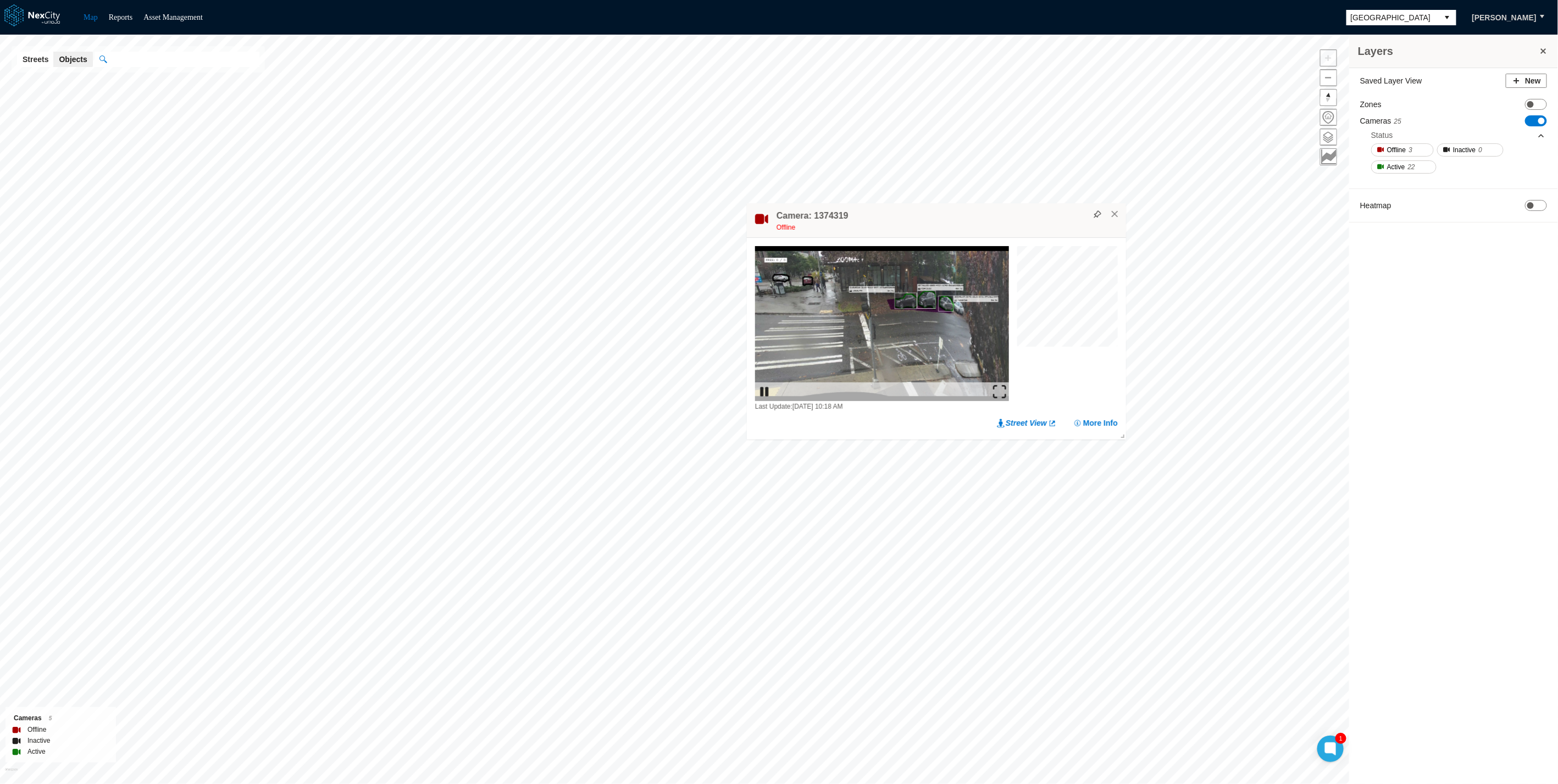
click at [815, 413] on div "Last Update: [DATE] 10:18 AM Street View More Info" at bounding box center [936, 337] width 379 height 199
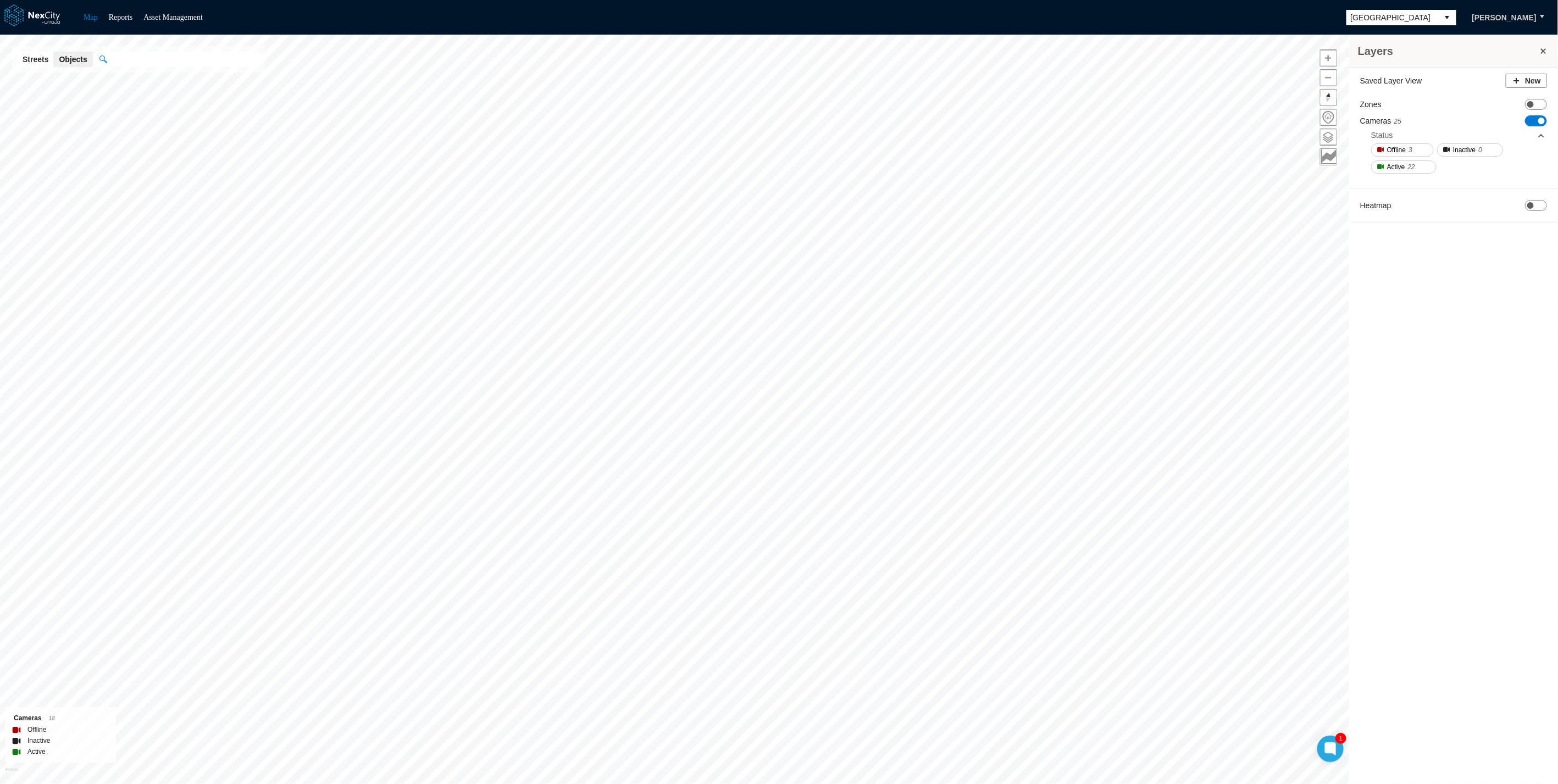
click at [1410, 18] on span "[GEOGRAPHIC_DATA]" at bounding box center [1393, 17] width 83 height 11
click at [1396, 65] on span "[GEOGRAPHIC_DATA]" at bounding box center [1405, 65] width 80 height 11
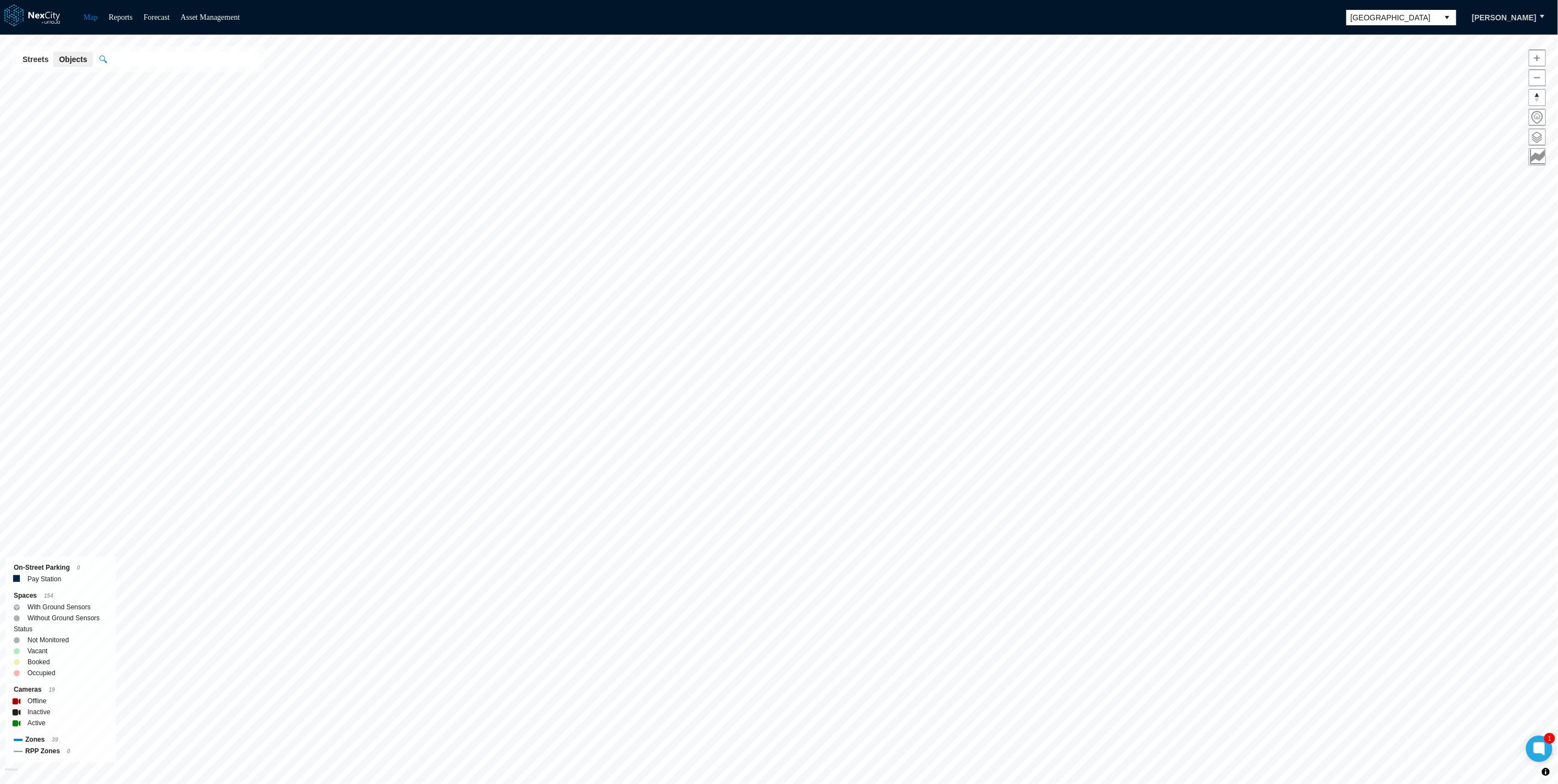
click at [688, 783] on html "Map Reports Forecast Asset Management [GEOGRAPHIC_DATA] [PERSON_NAME] [GEOGRAPH…" at bounding box center [779, 392] width 1558 height 784
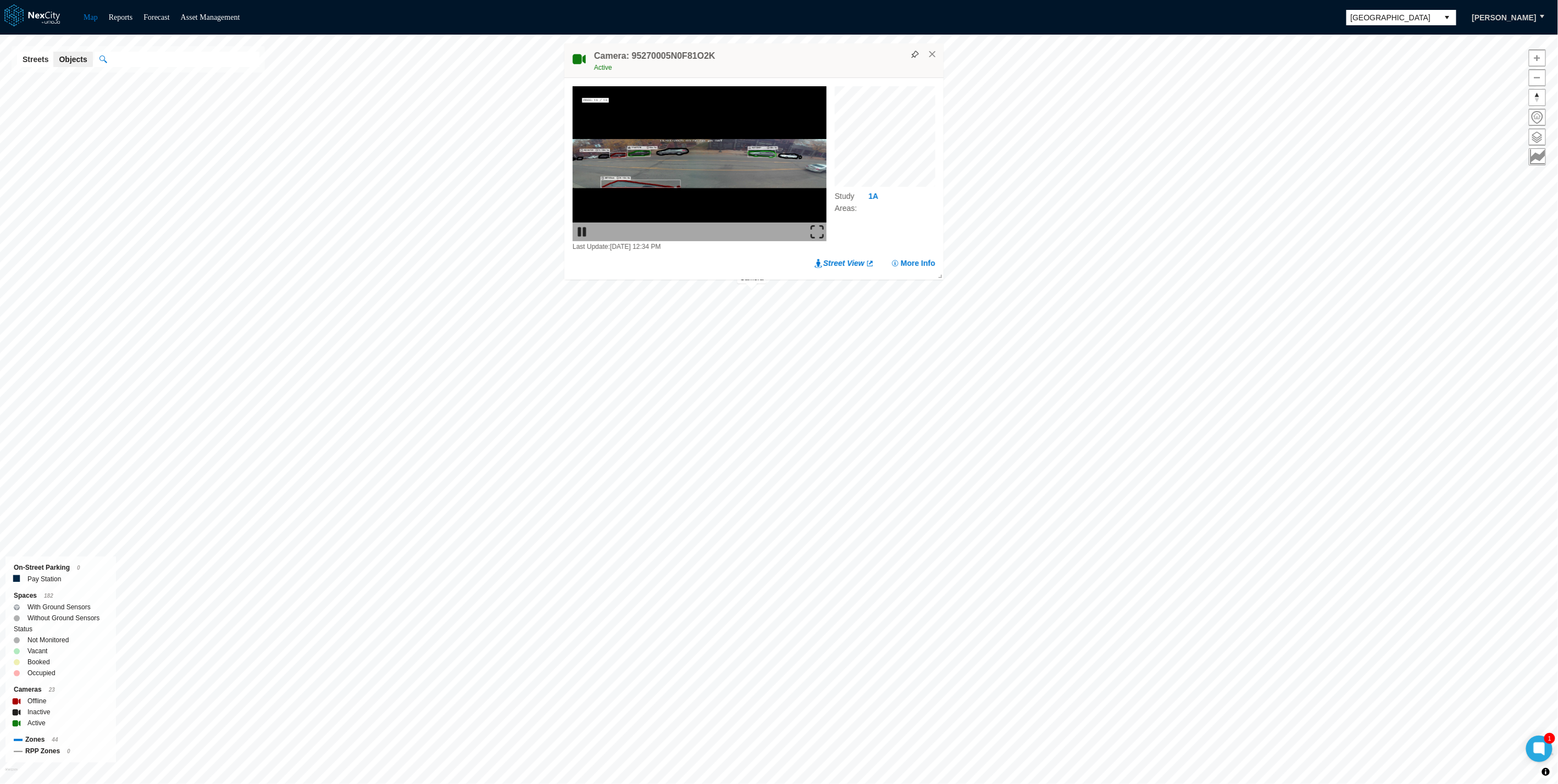
click at [814, 226] on img at bounding box center [817, 231] width 13 height 13
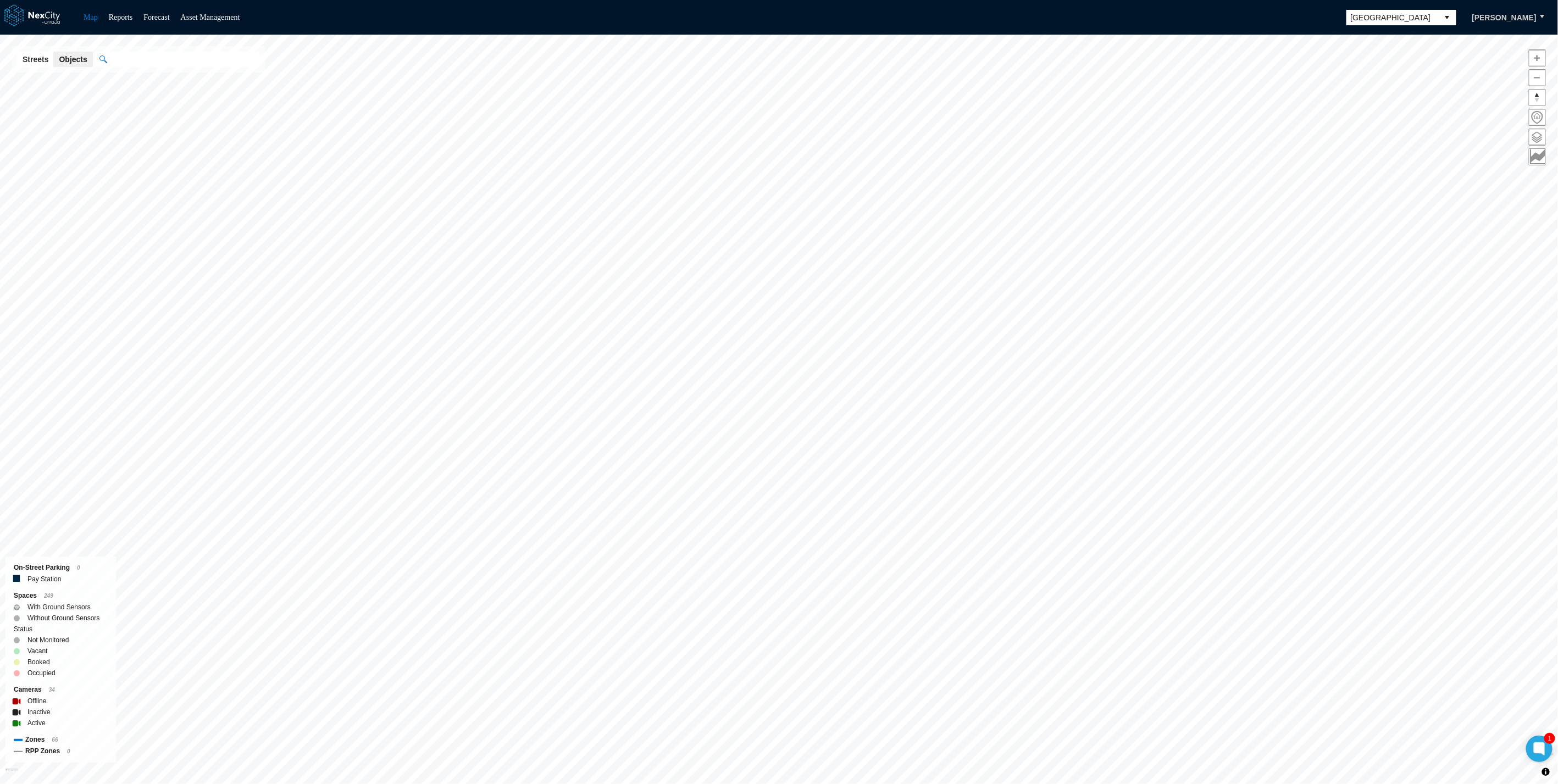
click at [1388, 12] on span "[GEOGRAPHIC_DATA]" at bounding box center [1393, 17] width 83 height 11
click at [1402, 73] on li "[GEOGRAPHIC_DATA]" at bounding box center [1415, 74] width 110 height 20
click at [1532, 135] on span at bounding box center [1537, 137] width 16 height 16
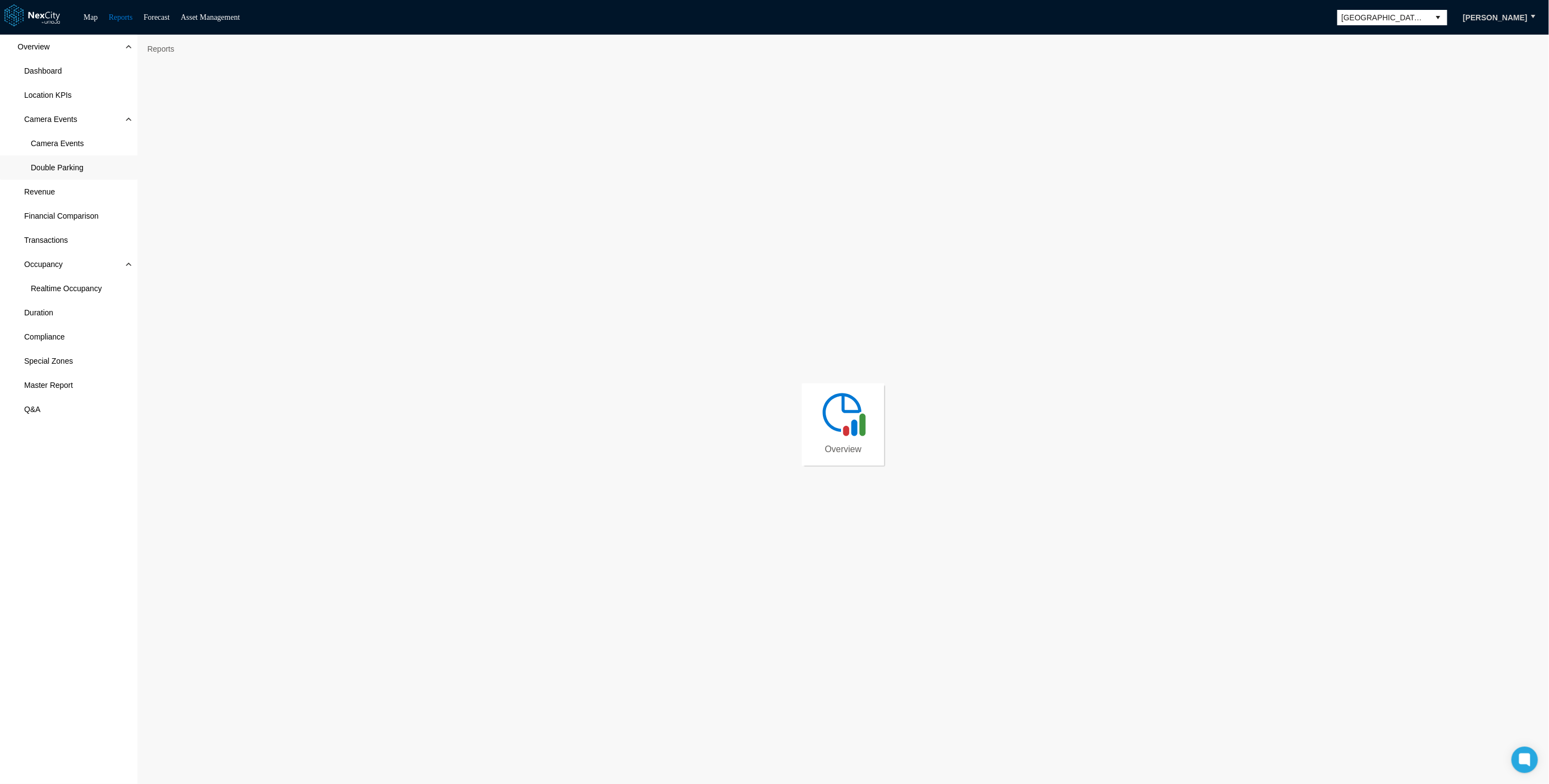
click at [45, 162] on span "Double Parking" at bounding box center [57, 167] width 53 height 11
click at [34, 579] on div "Overview Dashboard Location KPIs Camera Events Camera Events Double Parking Rev…" at bounding box center [69, 409] width 137 height 750
click at [71, 538] on div "Overview Dashboard Location KPIs Camera Events Camera Events Double Parking Rev…" at bounding box center [69, 409] width 137 height 750
click at [47, 144] on span "Camera Events" at bounding box center [57, 143] width 53 height 11
click at [78, 466] on div "Overview Dashboard Location KPIs Camera Events Camera Events Double Parking Rev…" at bounding box center [69, 409] width 137 height 750
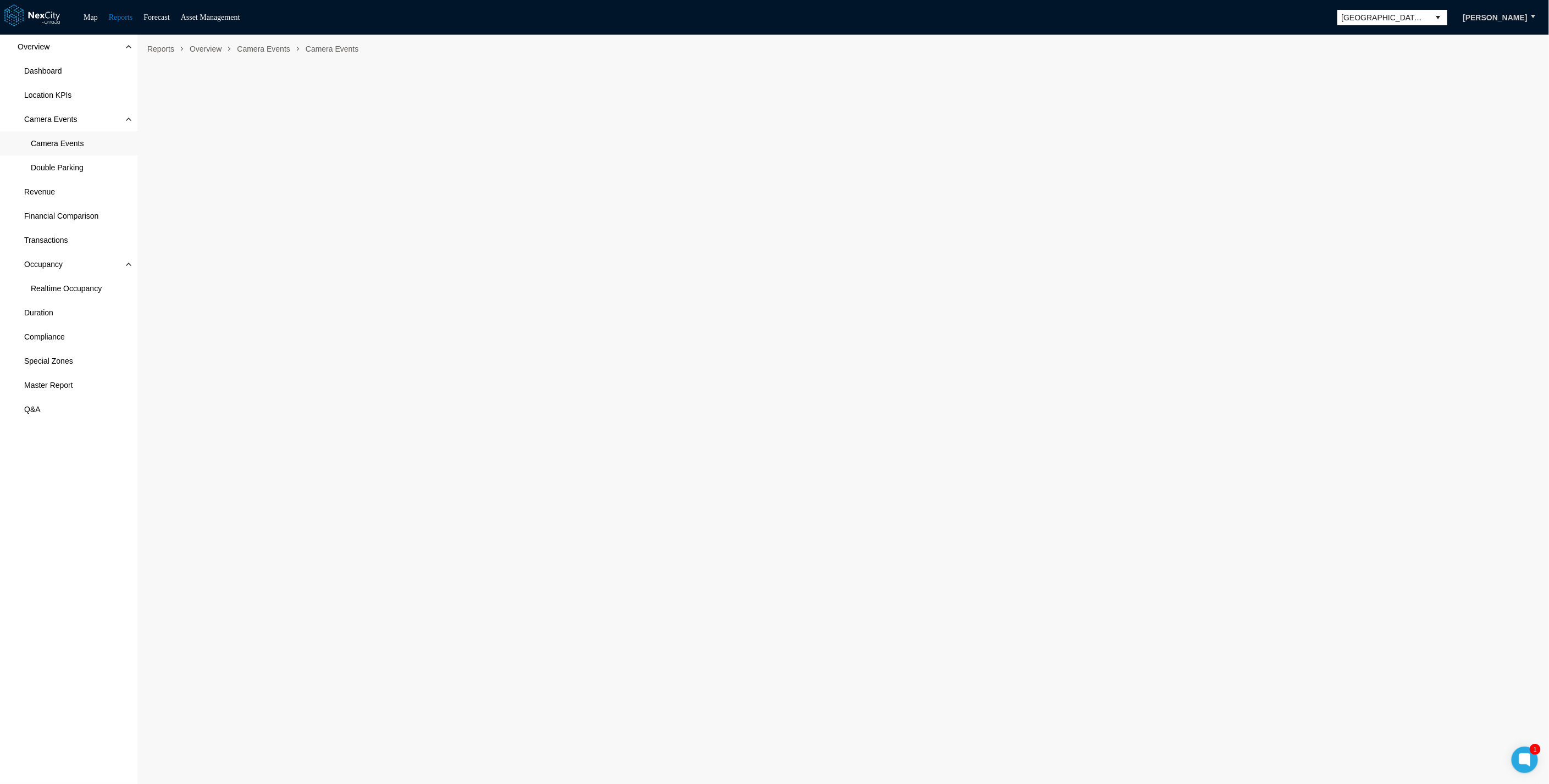
click at [58, 516] on div "Overview Dashboard Location KPIs Camera Events Camera Events Double Parking Rev…" at bounding box center [69, 409] width 137 height 750
click at [62, 507] on div "Overview Dashboard Location KPIs Camera Events Camera Events Double Parking Rev…" at bounding box center [69, 409] width 137 height 750
